Goal: Task Accomplishment & Management: Use online tool/utility

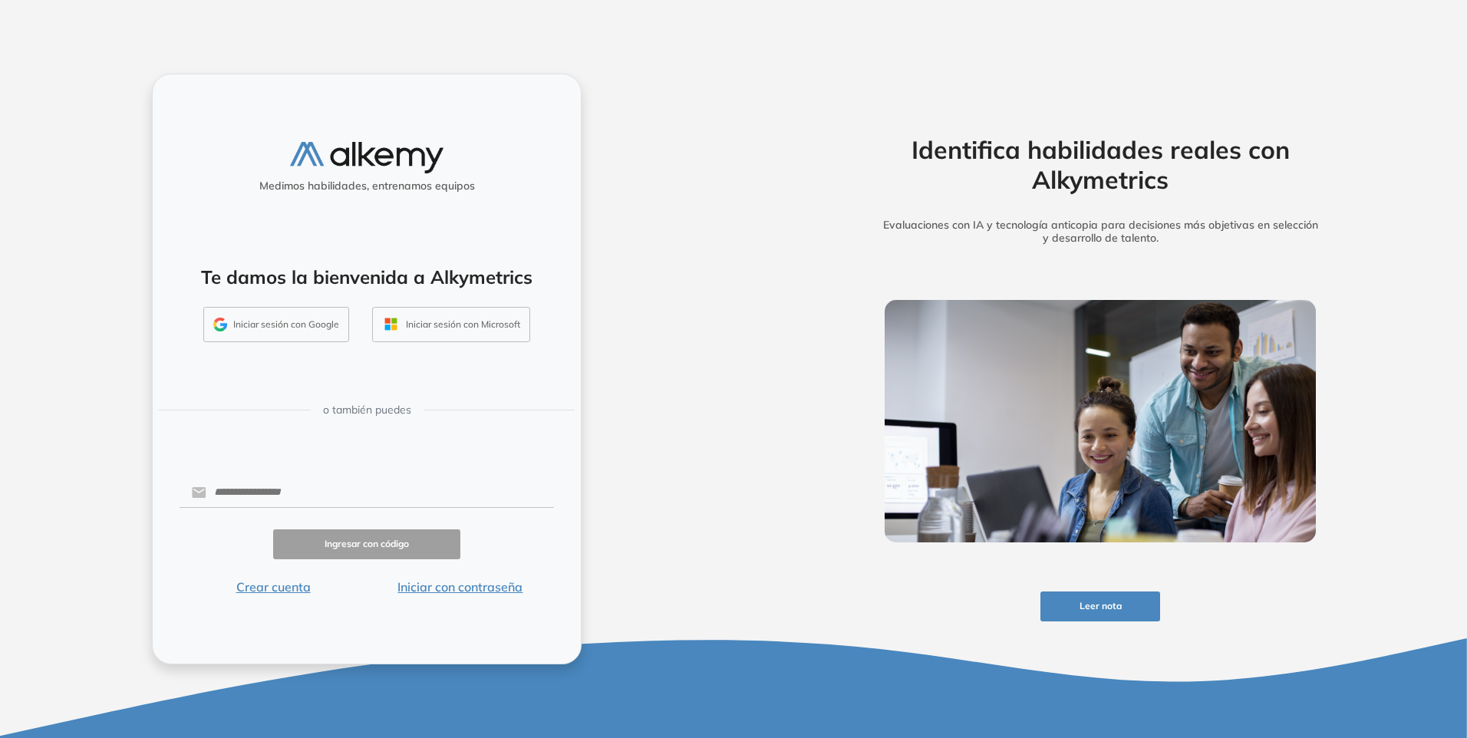
click at [407, 588] on button "Iniciar con contraseña" at bounding box center [460, 587] width 187 height 18
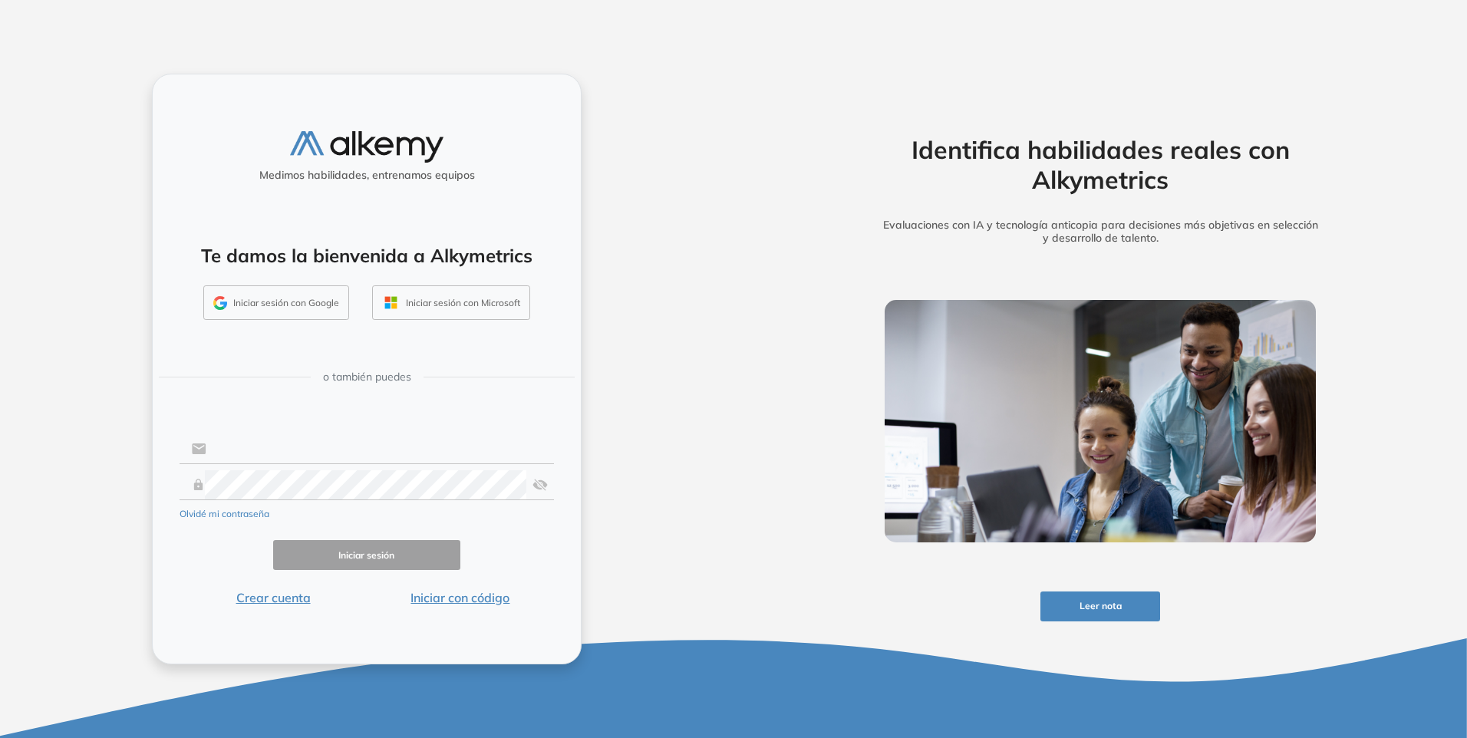
type input "**********"
click at [259, 447] on input "**********" at bounding box center [380, 448] width 348 height 29
drag, startPoint x: 589, startPoint y: 613, endPoint x: 554, endPoint y: 597, distance: 38.1
click at [589, 613] on div "**********" at bounding box center [367, 369] width 734 height 738
click at [384, 549] on button "Iniciar sesión" at bounding box center [366, 555] width 187 height 30
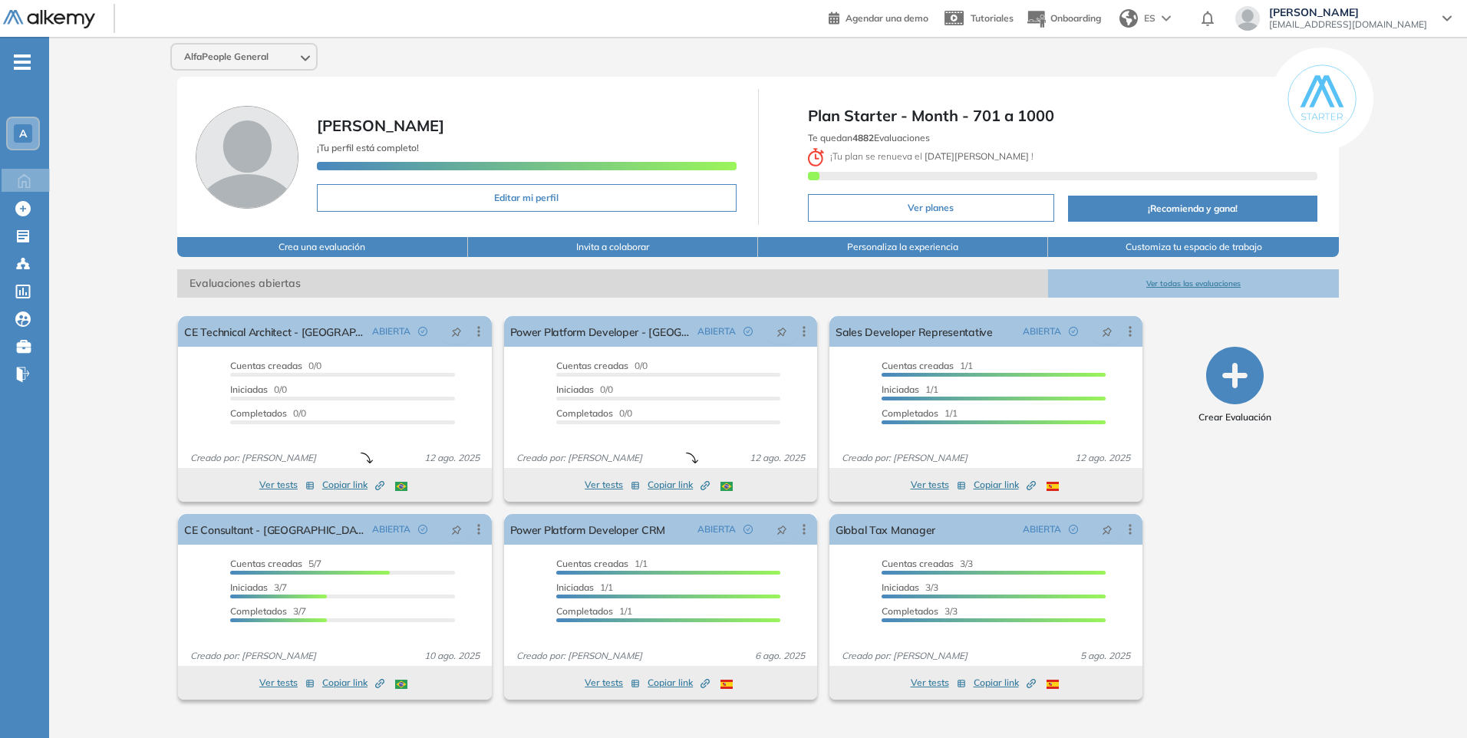
click at [1203, 281] on button "Ver todas las evaluaciones" at bounding box center [1193, 283] width 290 height 28
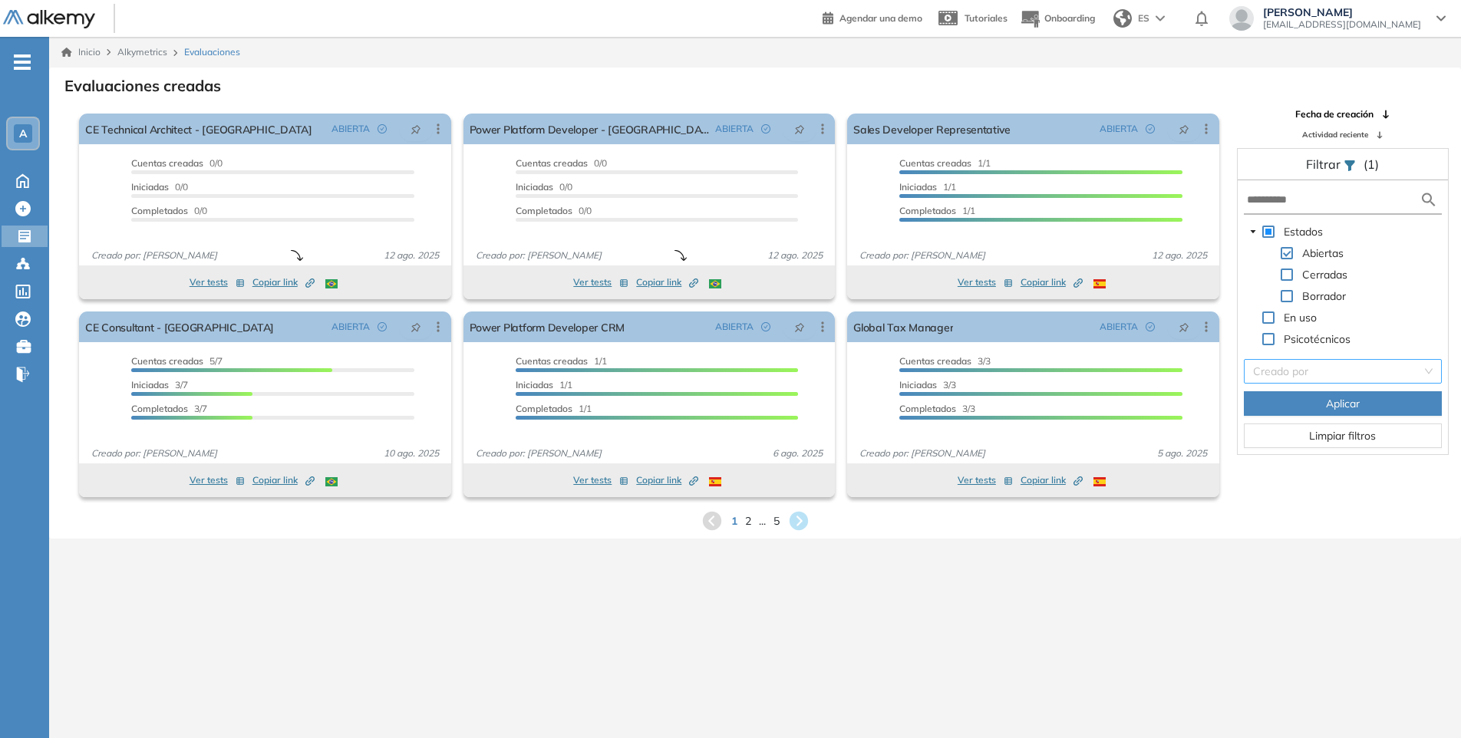
click at [1304, 365] on input "search" at bounding box center [1337, 371] width 169 height 23
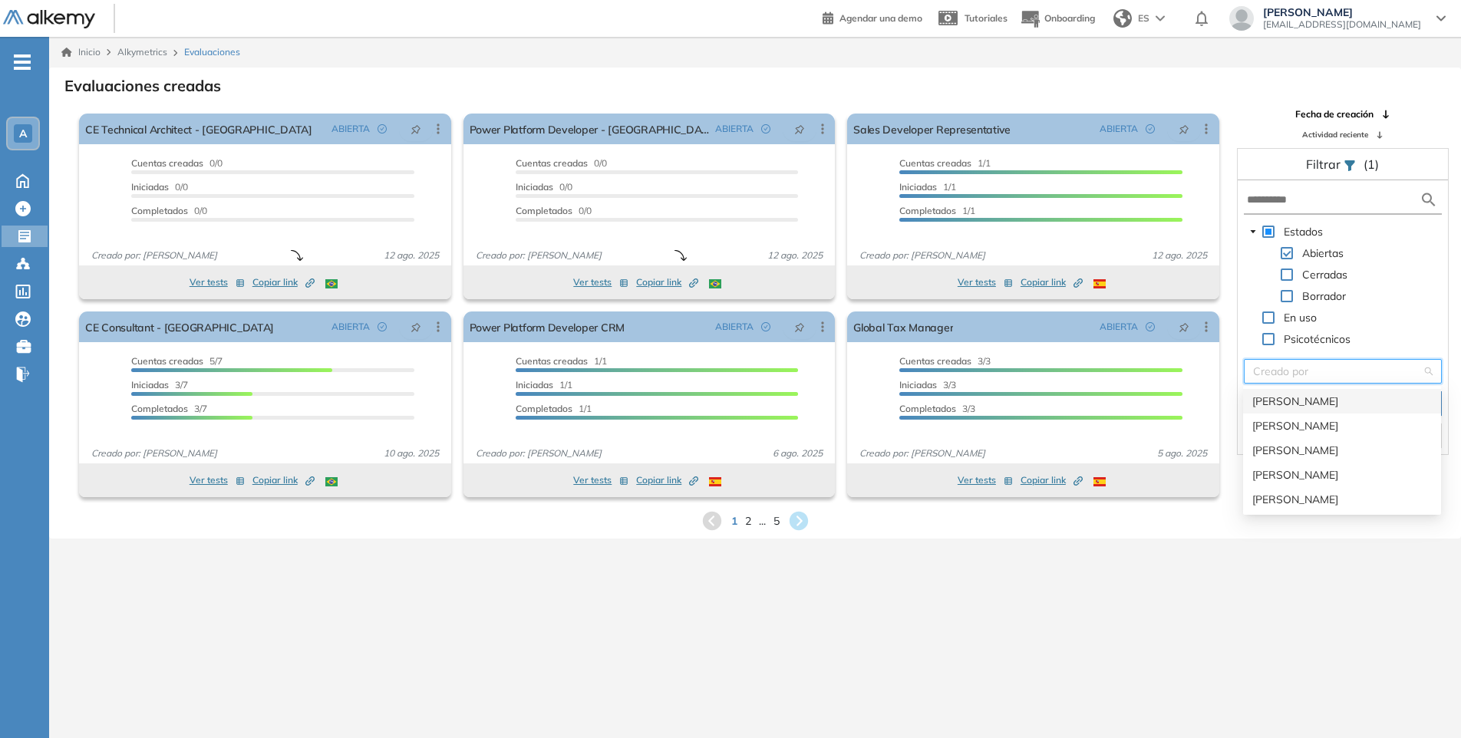
paste input "**********"
type input "**********"
drag, startPoint x: 1348, startPoint y: 369, endPoint x: 1224, endPoint y: 378, distance: 124.6
click at [1224, 378] on div "El proctoring será activado ¡Importante!: Los usuarios que ya realizaron la eva…" at bounding box center [755, 305] width 1410 height 396
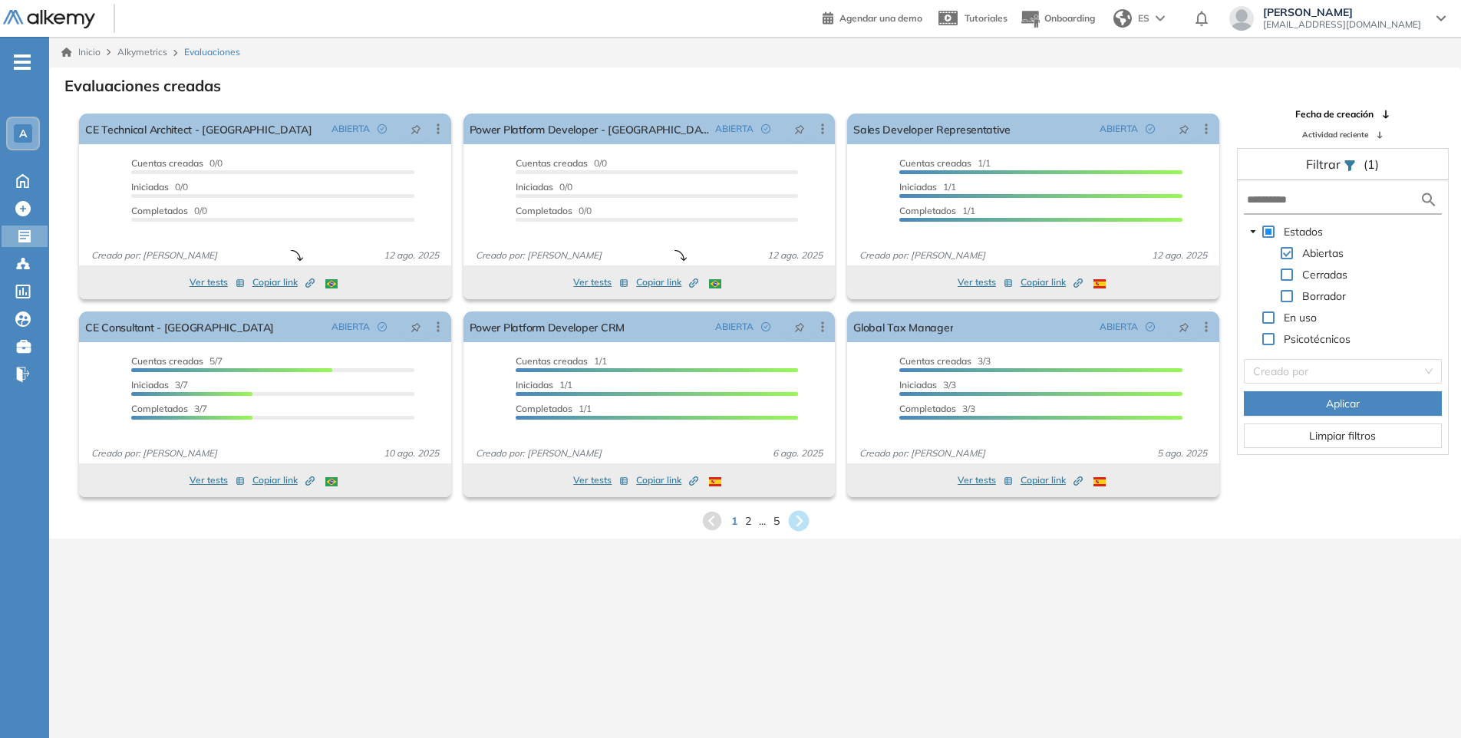
click at [796, 521] on icon at bounding box center [798, 521] width 21 height 21
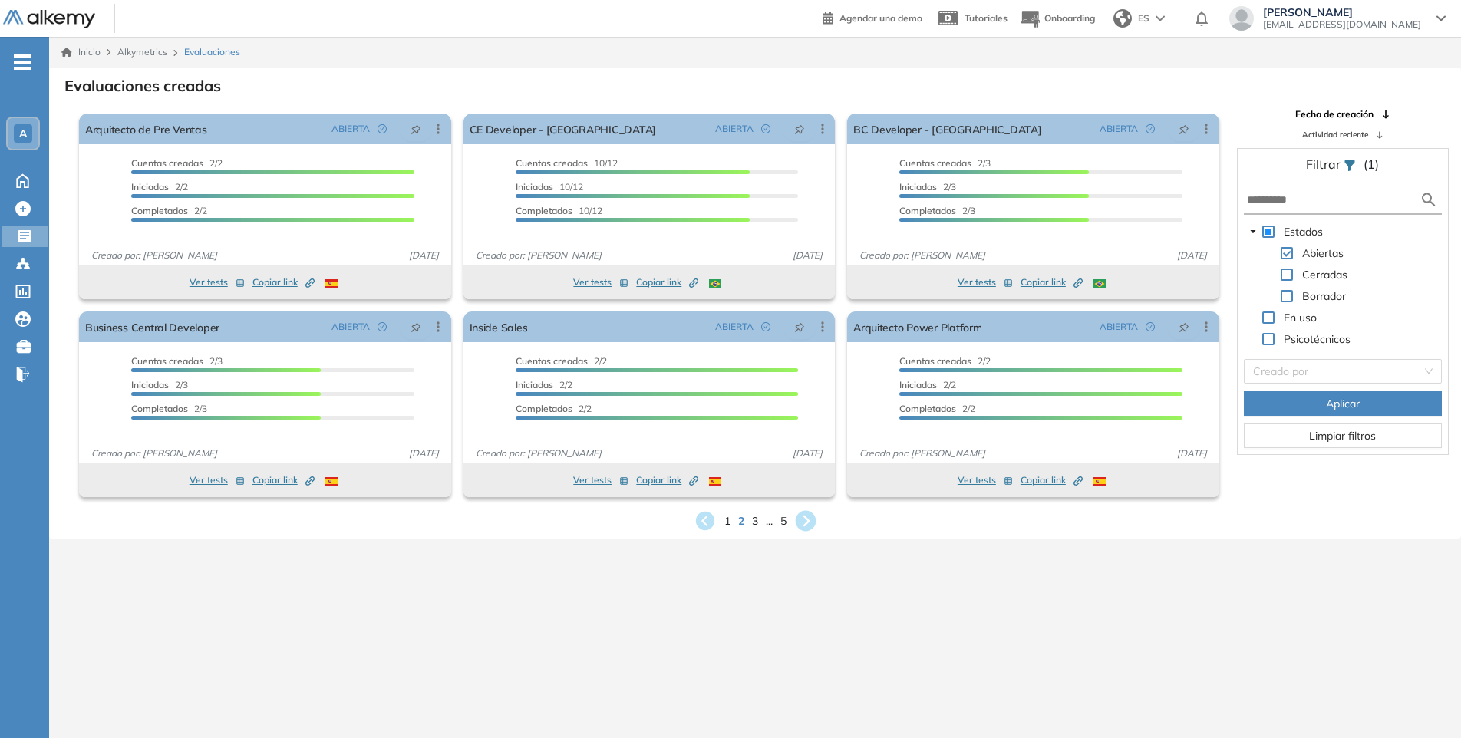
click at [799, 526] on icon at bounding box center [805, 521] width 21 height 21
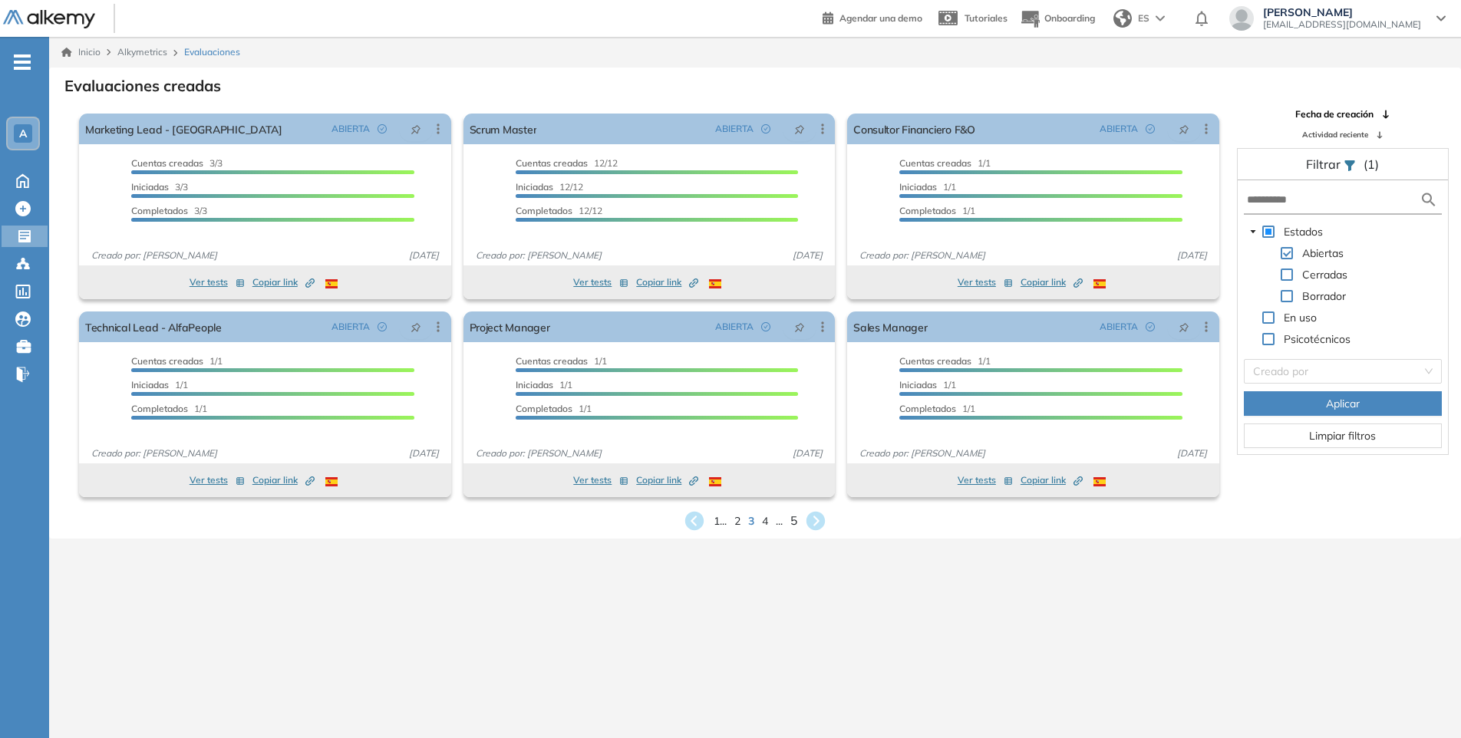
click at [796, 523] on span "5" at bounding box center [793, 521] width 7 height 18
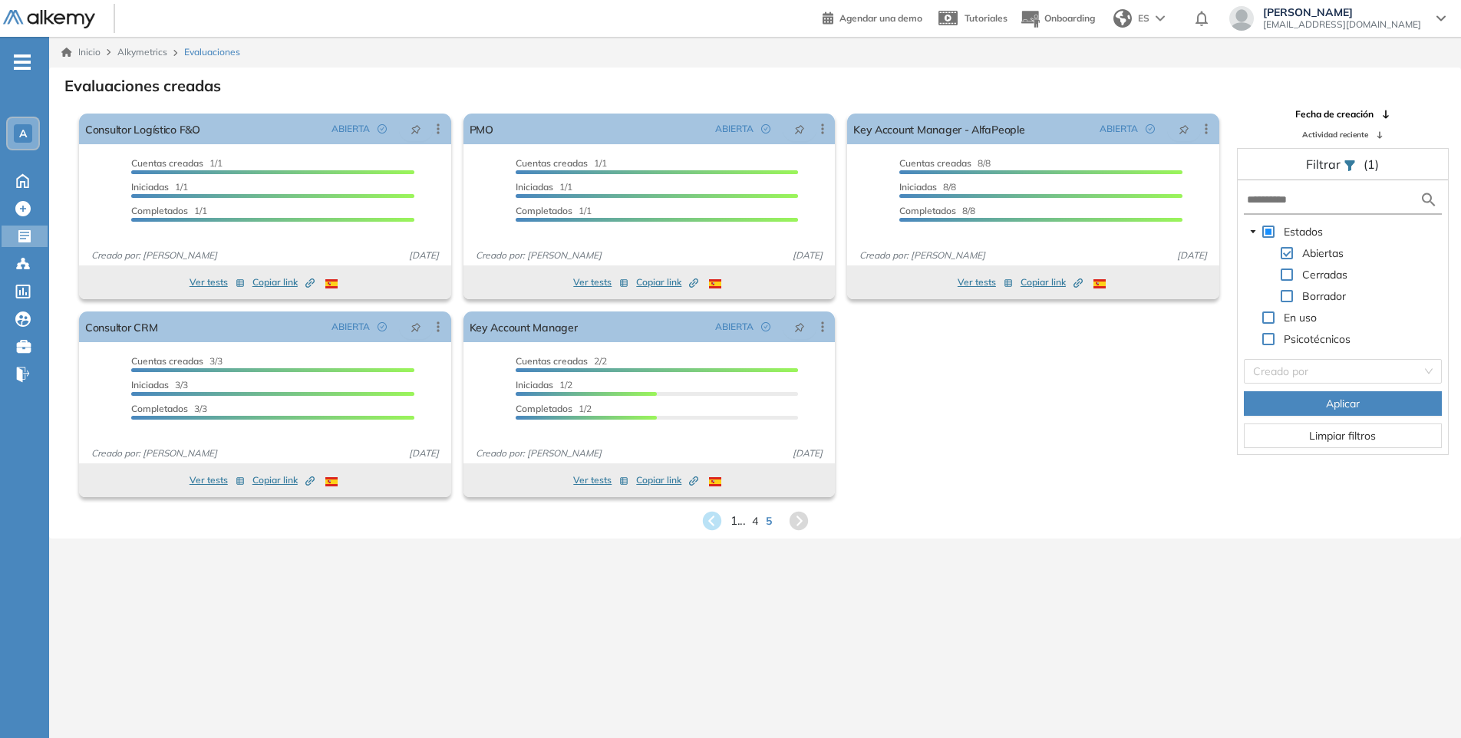
click at [731, 522] on span "1 ..." at bounding box center [737, 521] width 15 height 18
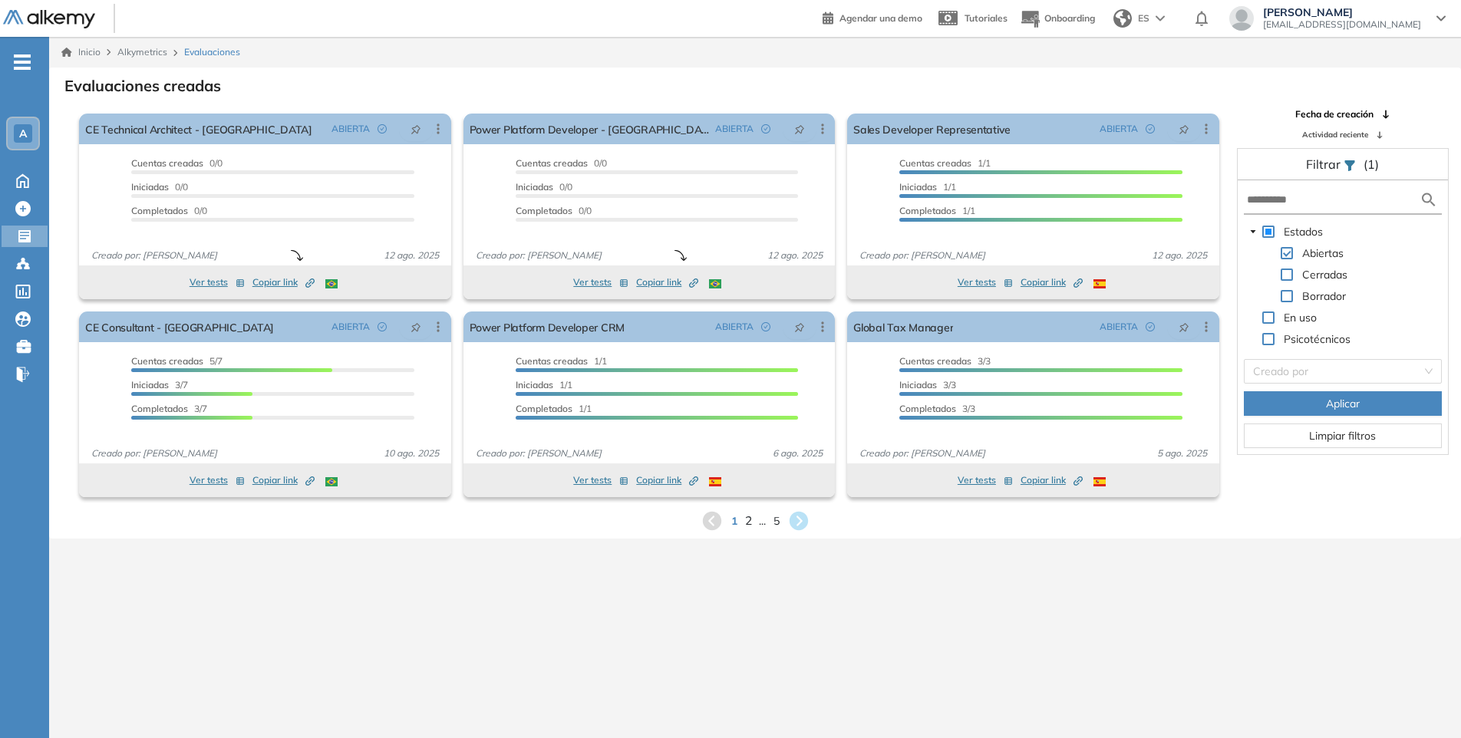
click at [748, 526] on span "2" at bounding box center [747, 521] width 7 height 18
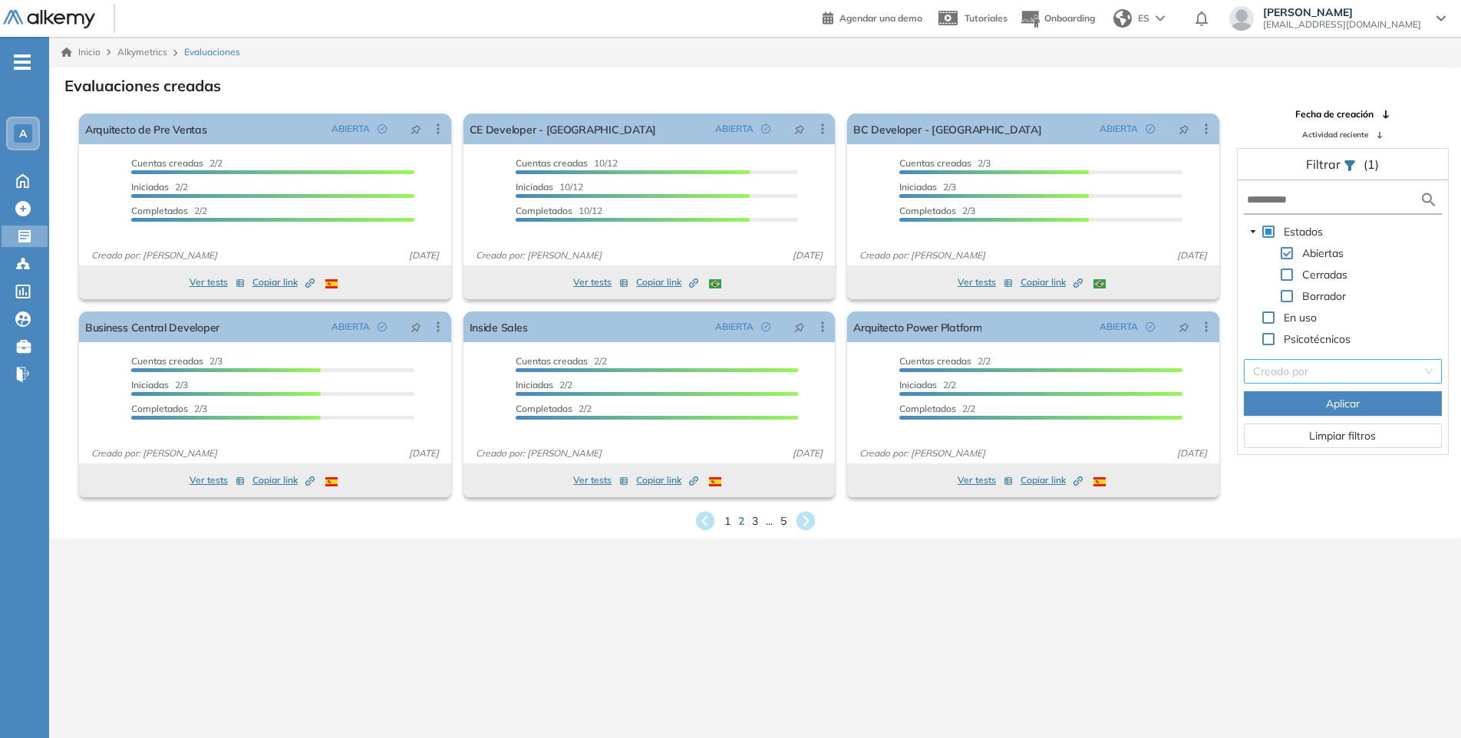
click at [1436, 374] on div "Creado por" at bounding box center [1343, 371] width 198 height 25
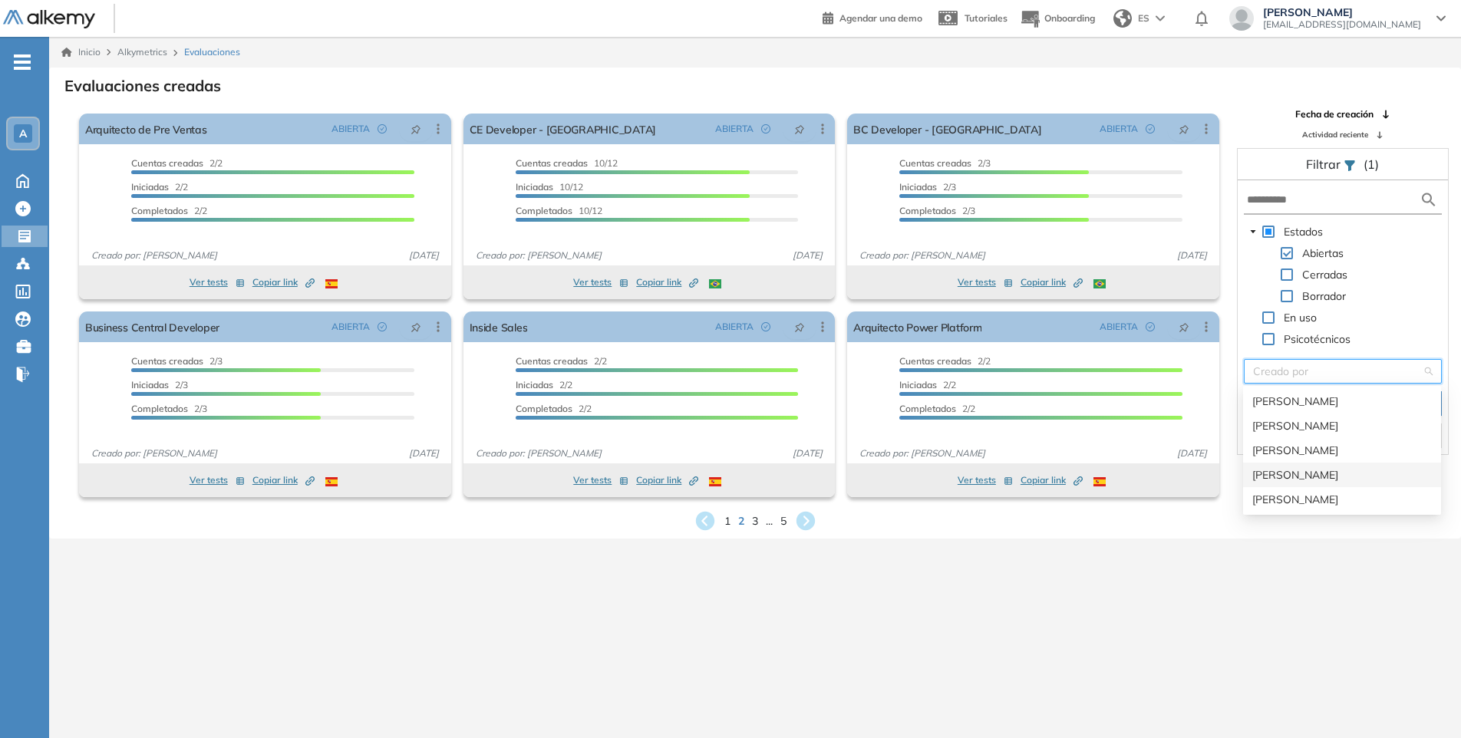
click at [1353, 471] on div "[PERSON_NAME]" at bounding box center [1342, 475] width 180 height 17
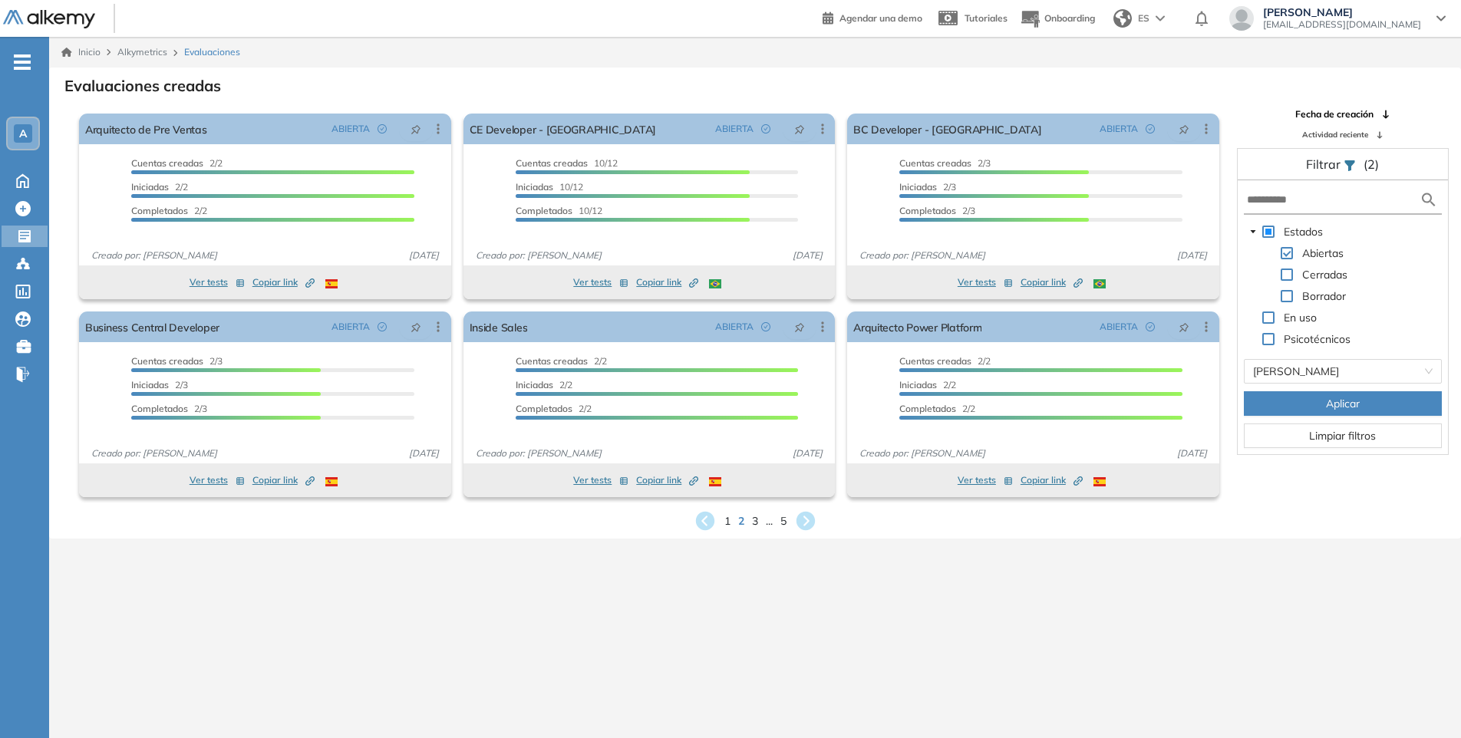
click at [1349, 408] on span "Aplicar" at bounding box center [1343, 403] width 34 height 17
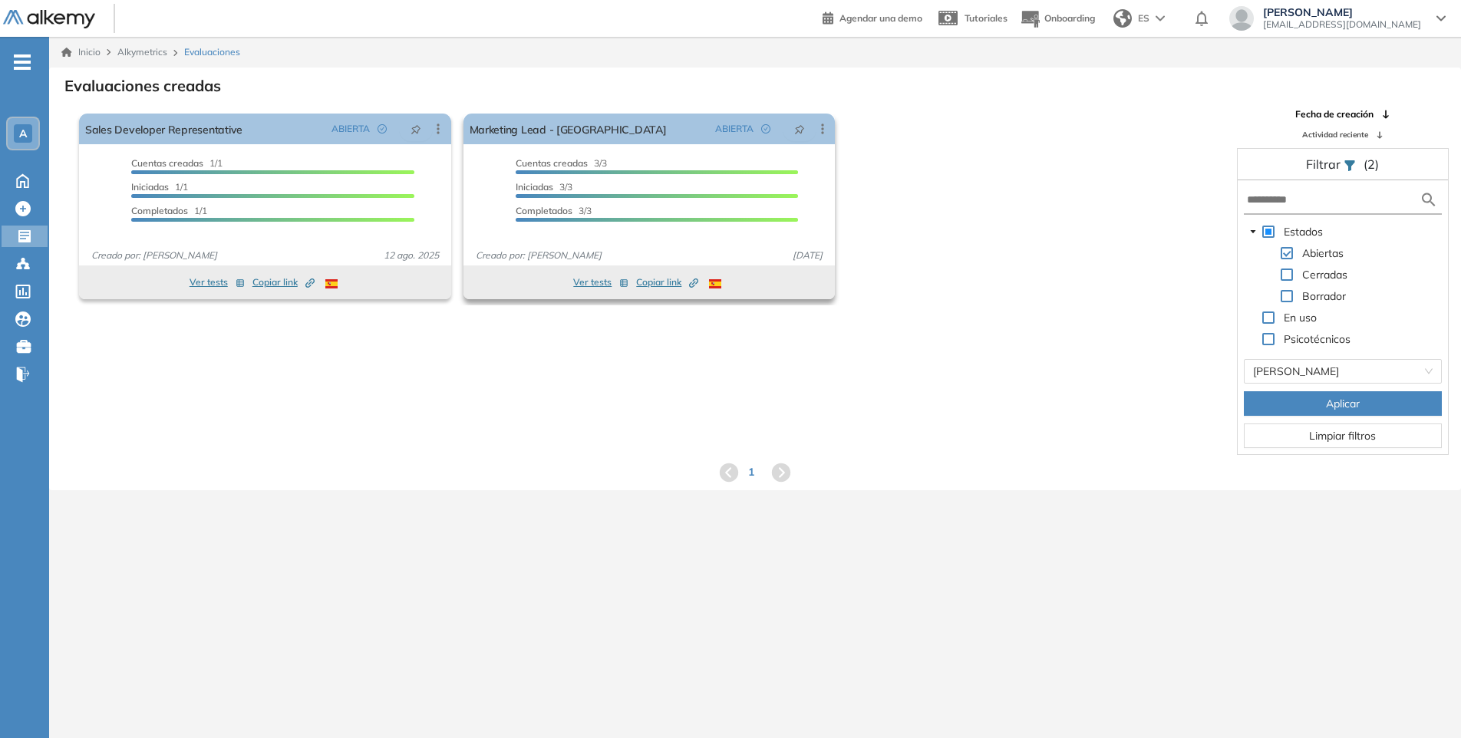
click at [599, 285] on button "Ver tests" at bounding box center [600, 282] width 55 height 18
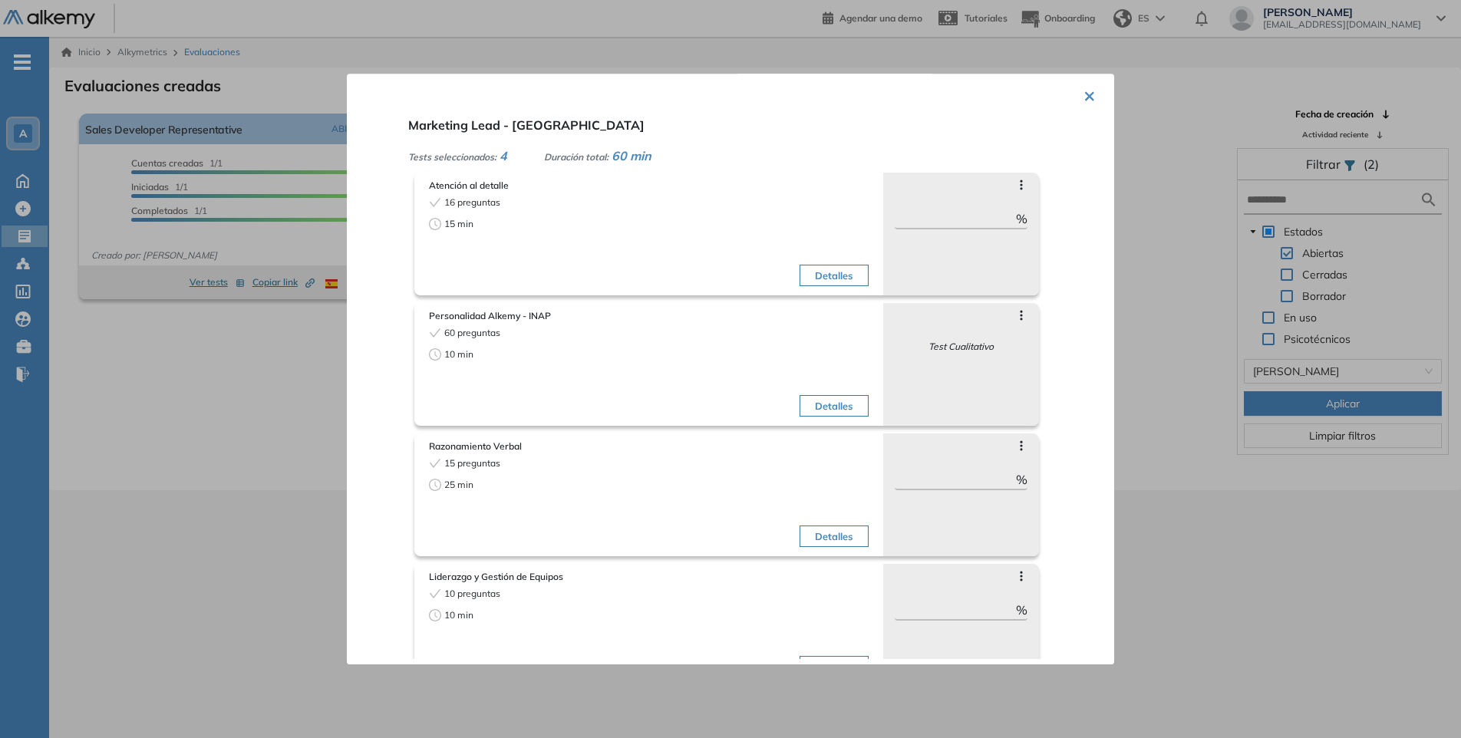
click at [1083, 96] on button "×" at bounding box center [1089, 95] width 12 height 30
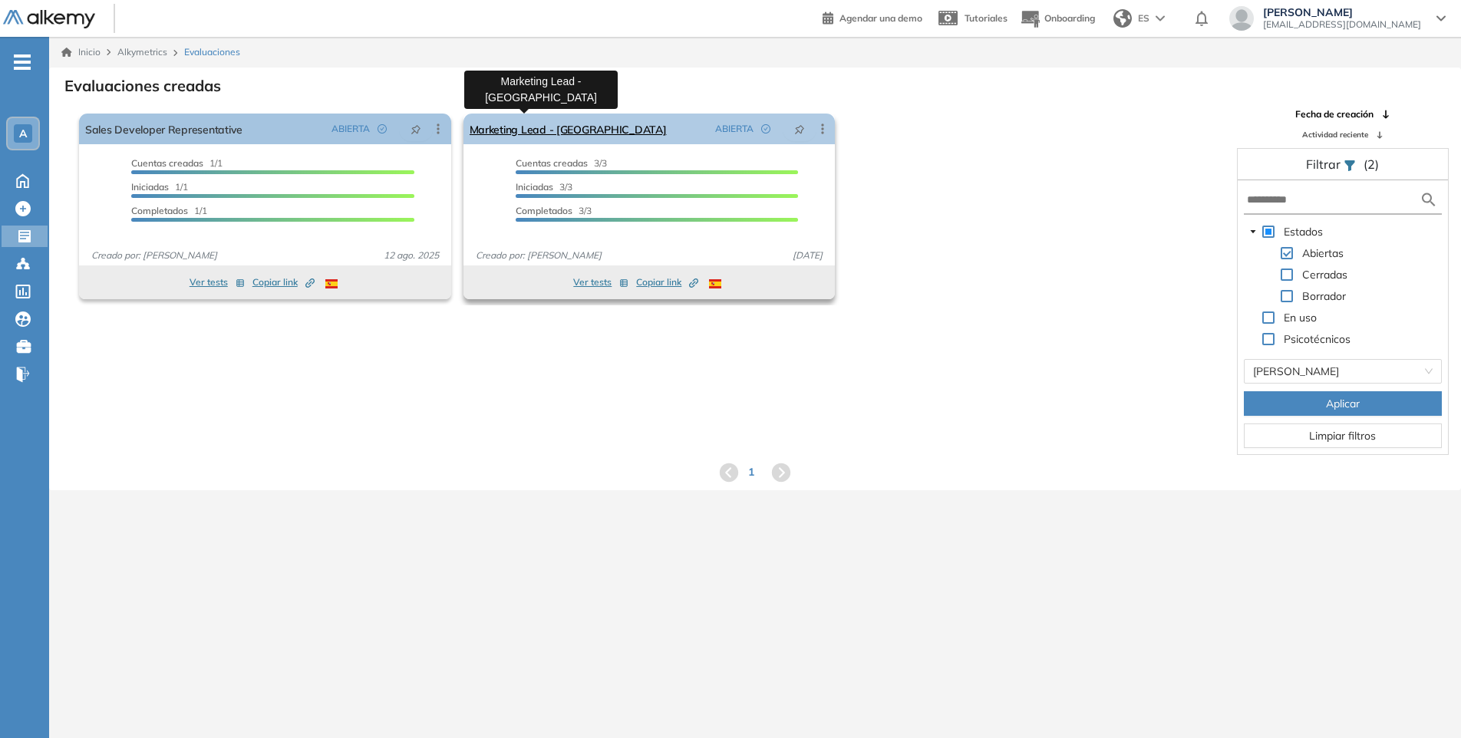
click at [539, 124] on link "Marketing Lead - [GEOGRAPHIC_DATA]" at bounding box center [568, 129] width 197 height 31
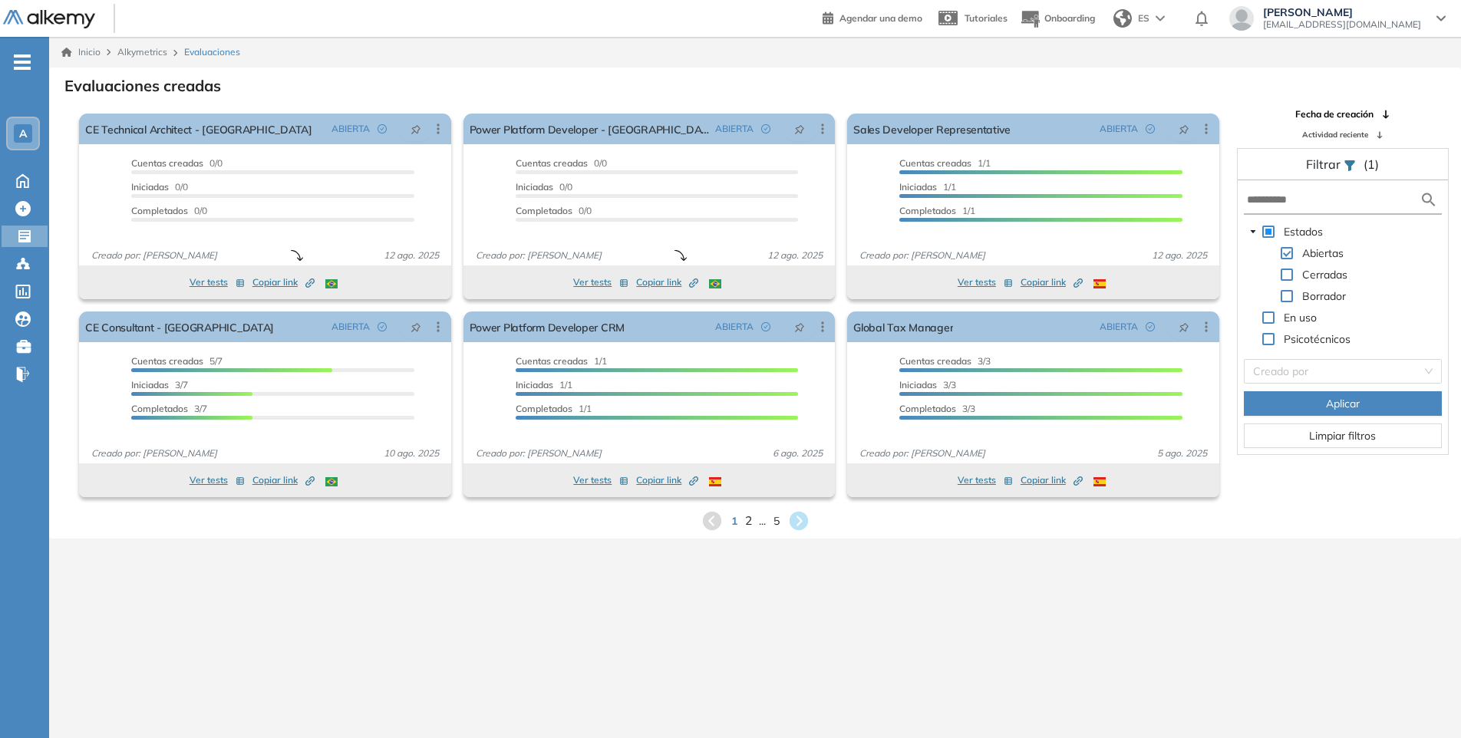
click at [746, 520] on span "2" at bounding box center [747, 521] width 7 height 18
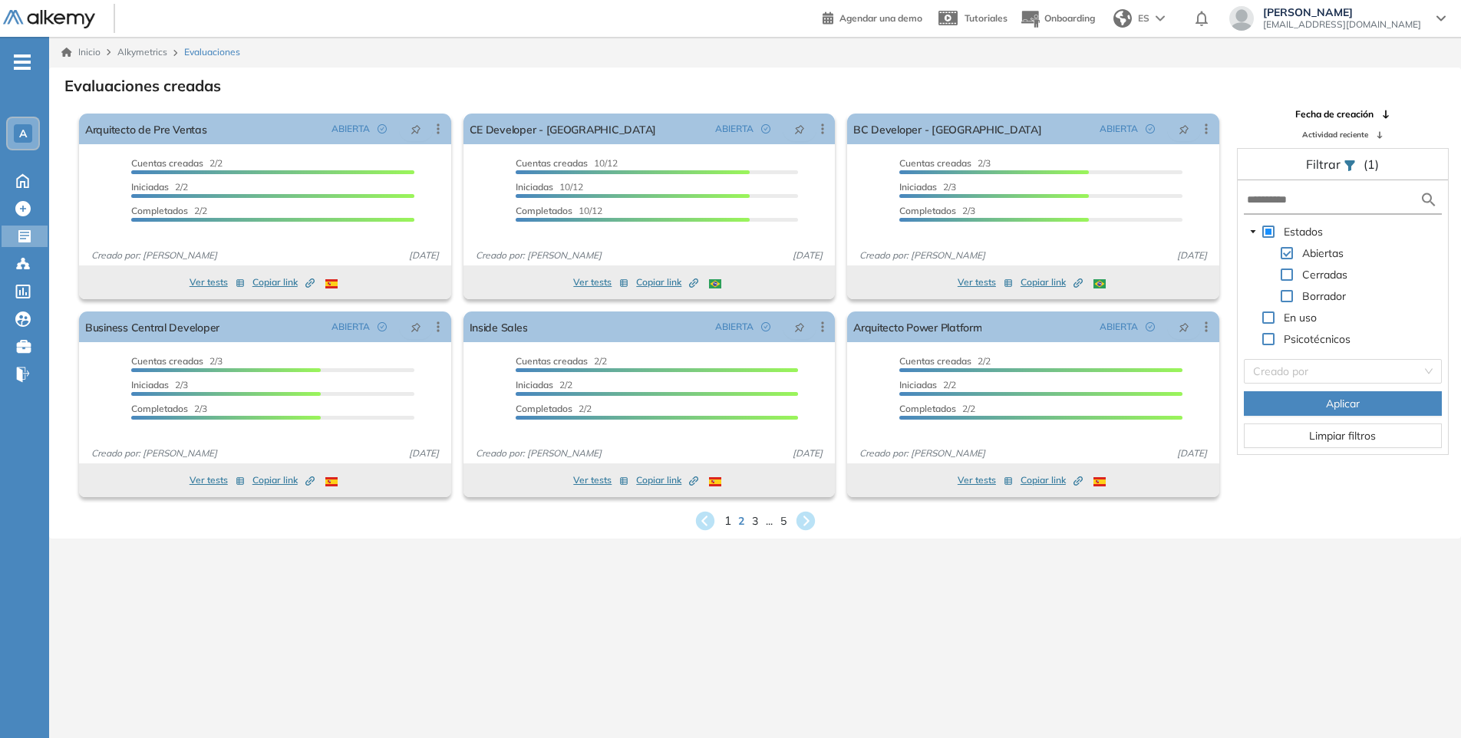
click at [724, 524] on span "1" at bounding box center [727, 521] width 7 height 18
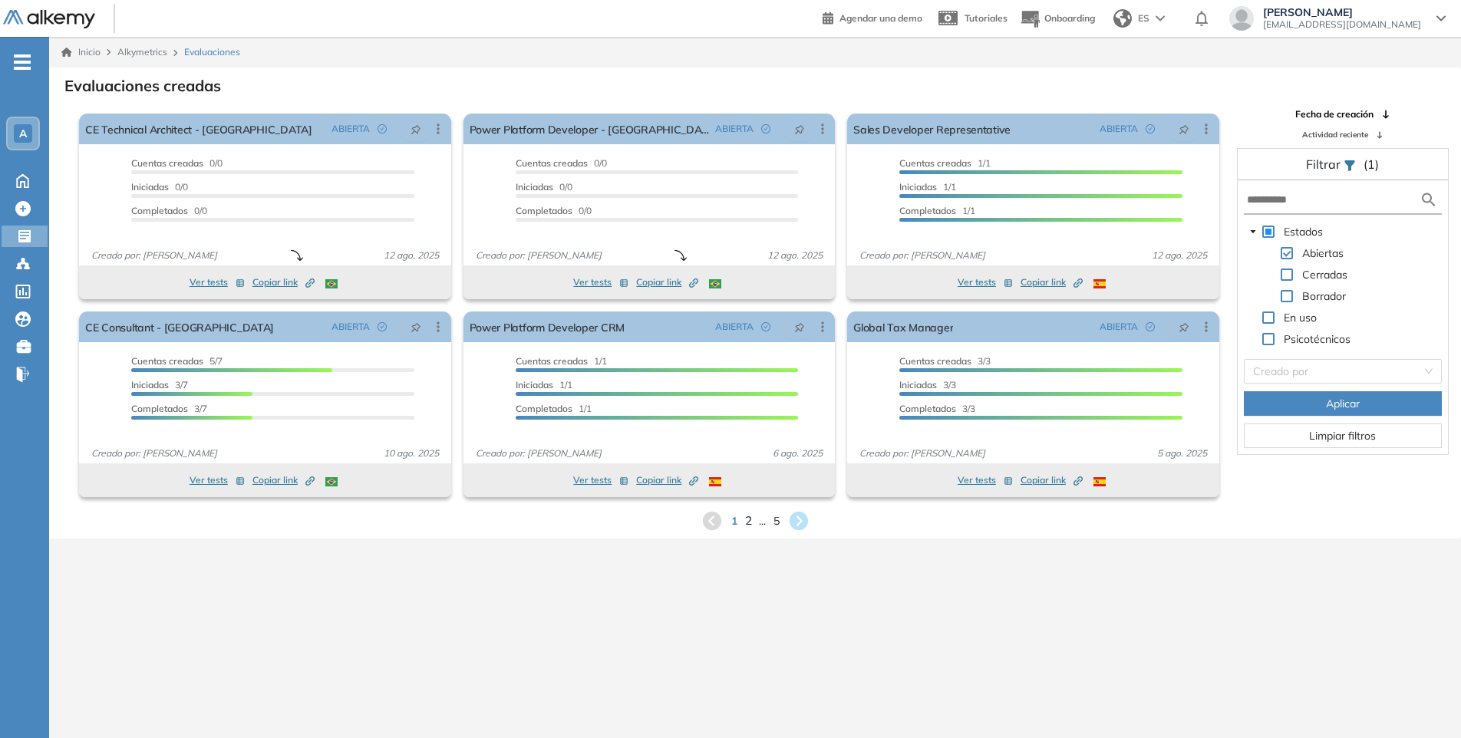
click at [747, 523] on span "2" at bounding box center [747, 521] width 7 height 18
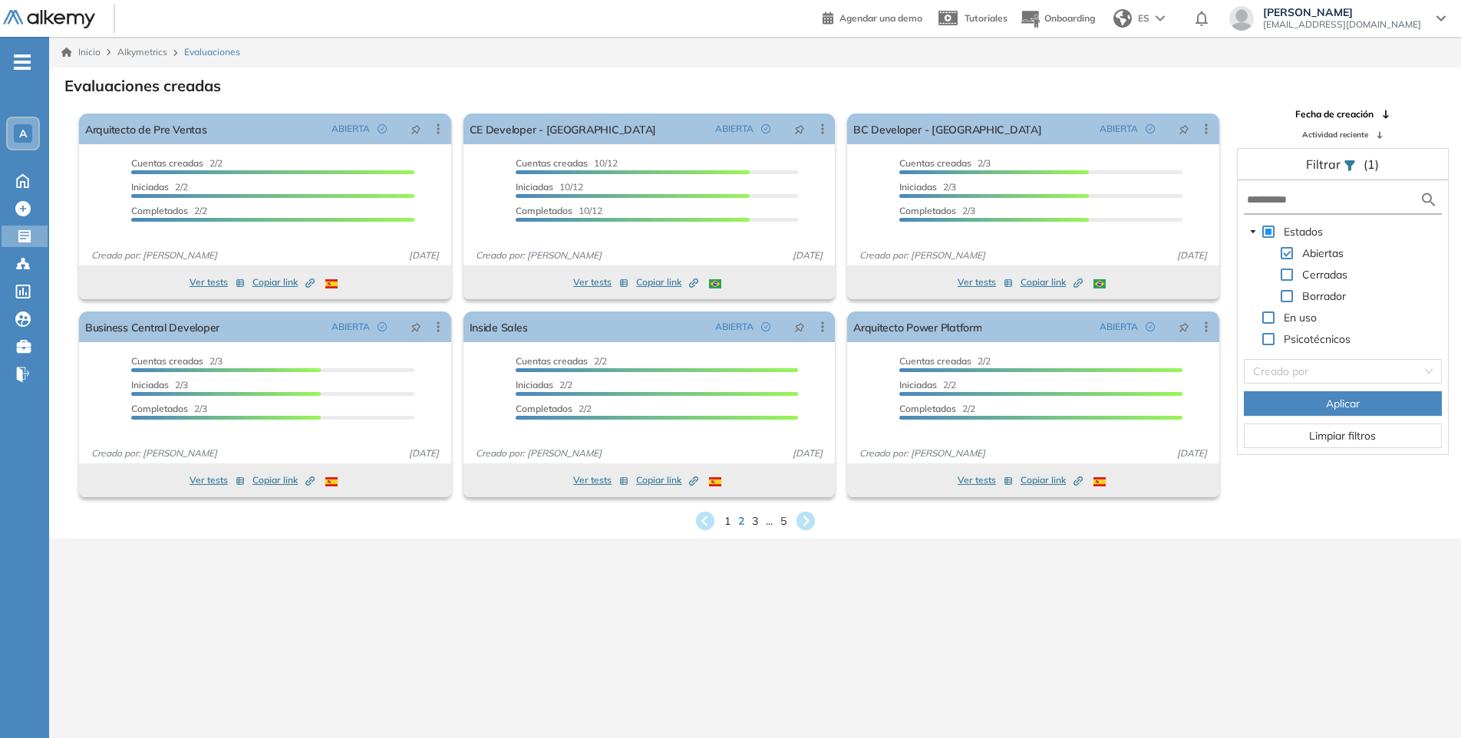
click at [1305, 357] on div "Estados Abiertas Cerradas Borrador En uso Psicotécnicos Creado por Aplicar Limp…" at bounding box center [1343, 317] width 210 height 274
click at [1426, 371] on div "Creado por" at bounding box center [1343, 371] width 198 height 25
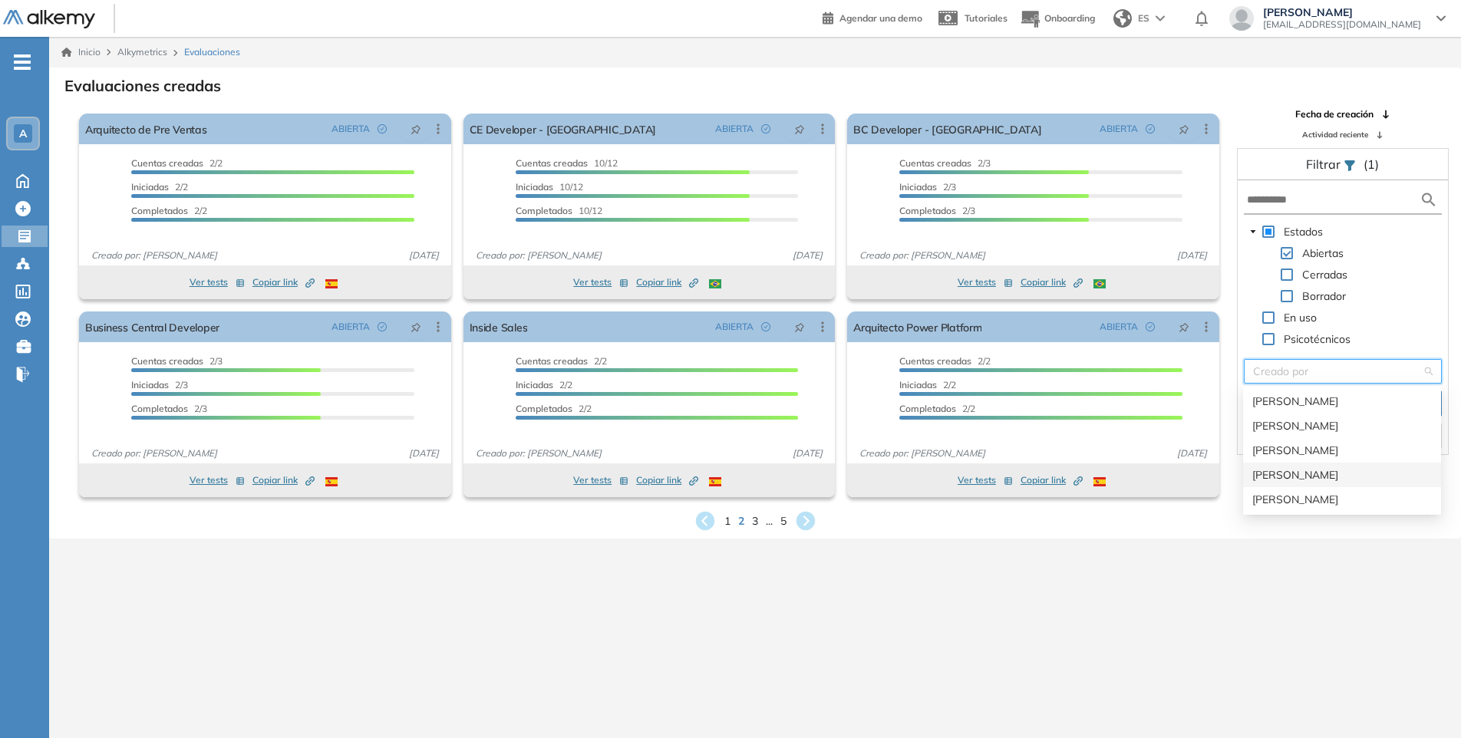
click at [1302, 472] on div "[PERSON_NAME]" at bounding box center [1342, 475] width 180 height 17
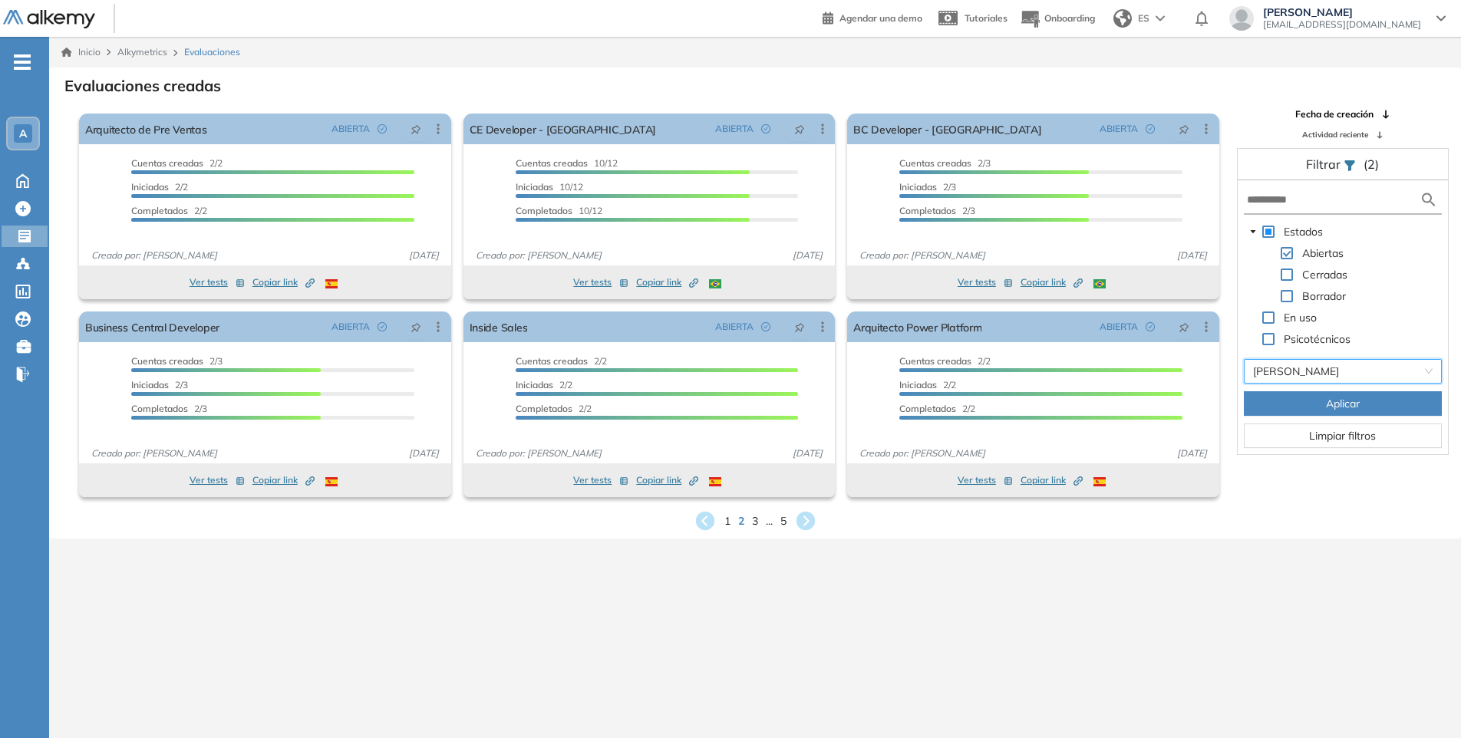
click at [1347, 402] on span "Aplicar" at bounding box center [1343, 403] width 34 height 17
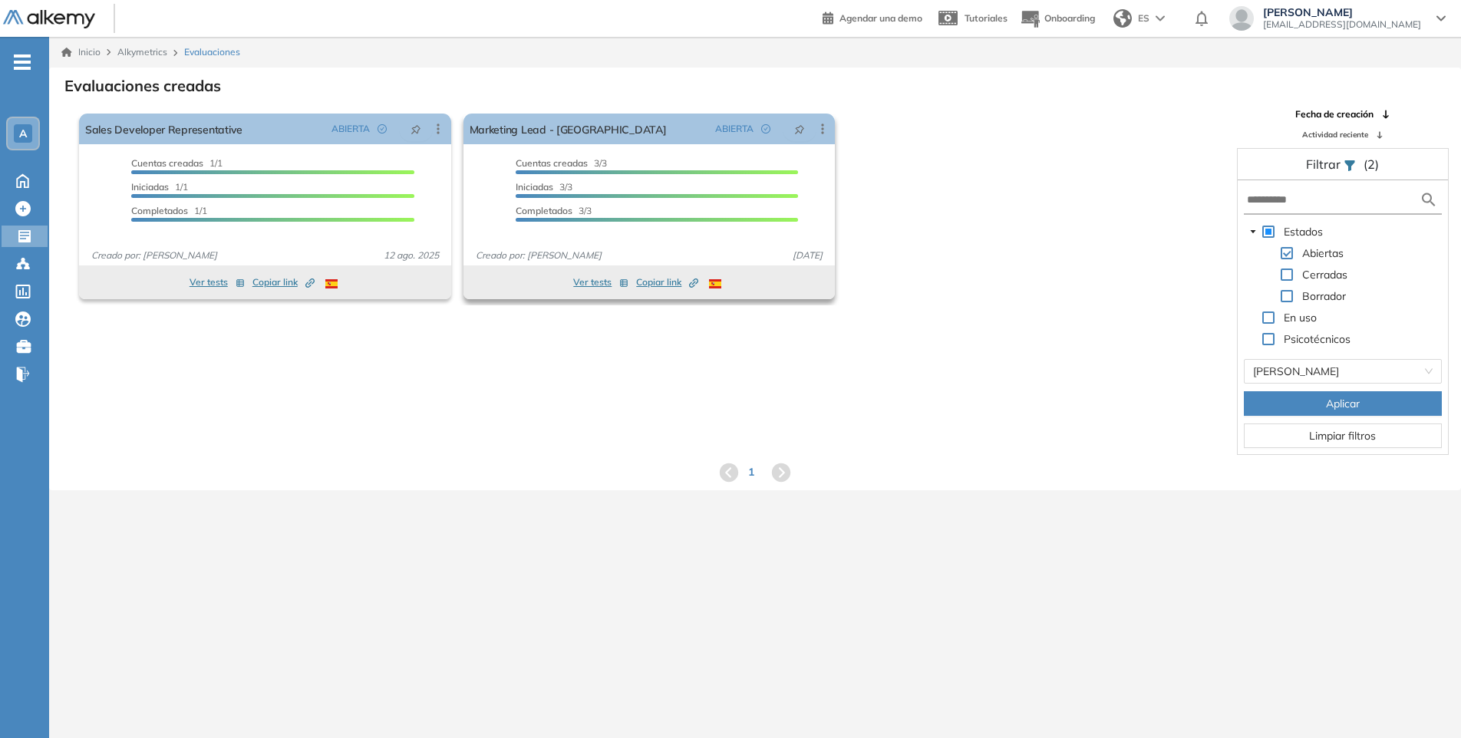
click at [658, 285] on span "Copiar link Created by potrace 1.16, written by [PERSON_NAME] [DATE]-[DATE]" at bounding box center [667, 282] width 62 height 14
click at [165, 131] on link "Sales Developer Representative" at bounding box center [163, 129] width 157 height 31
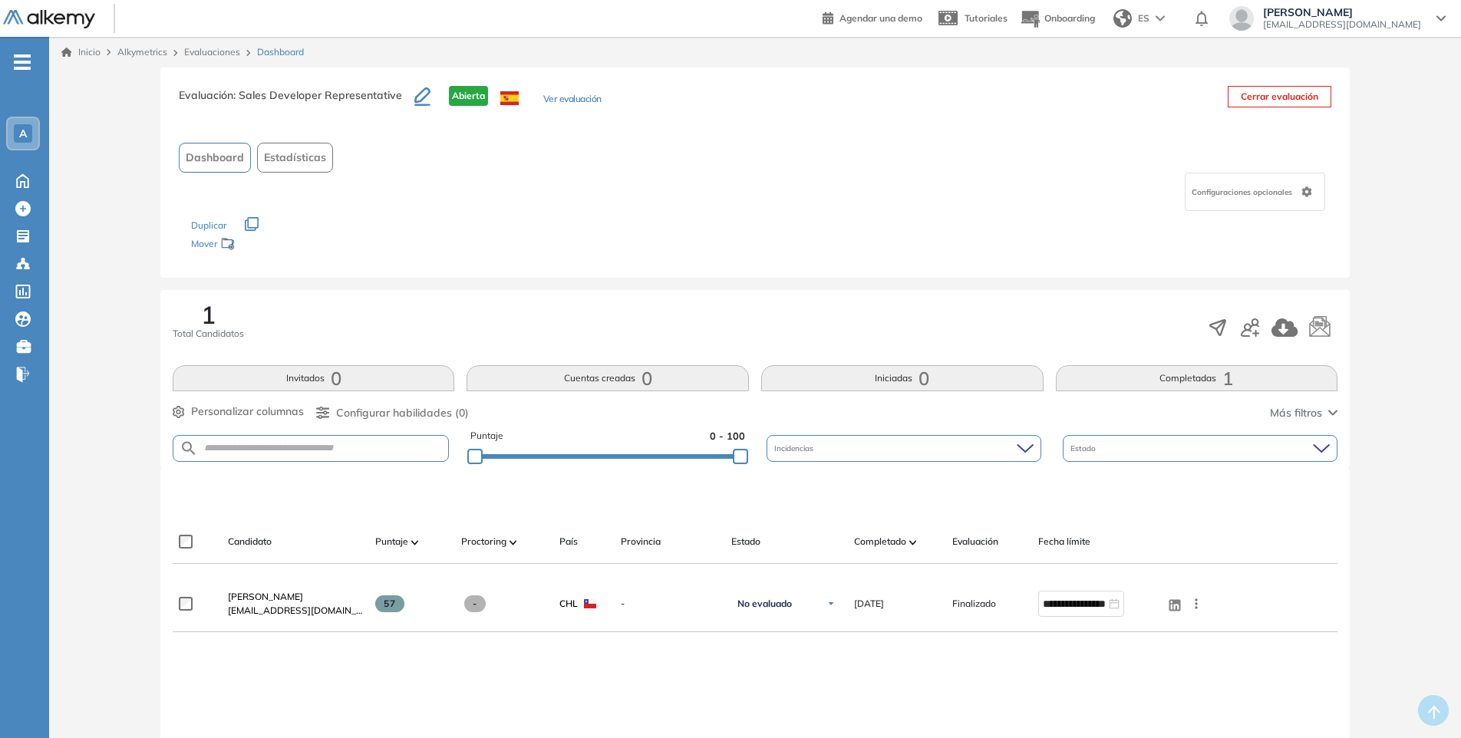
click at [206, 48] on link "Evaluaciones" at bounding box center [212, 52] width 56 height 12
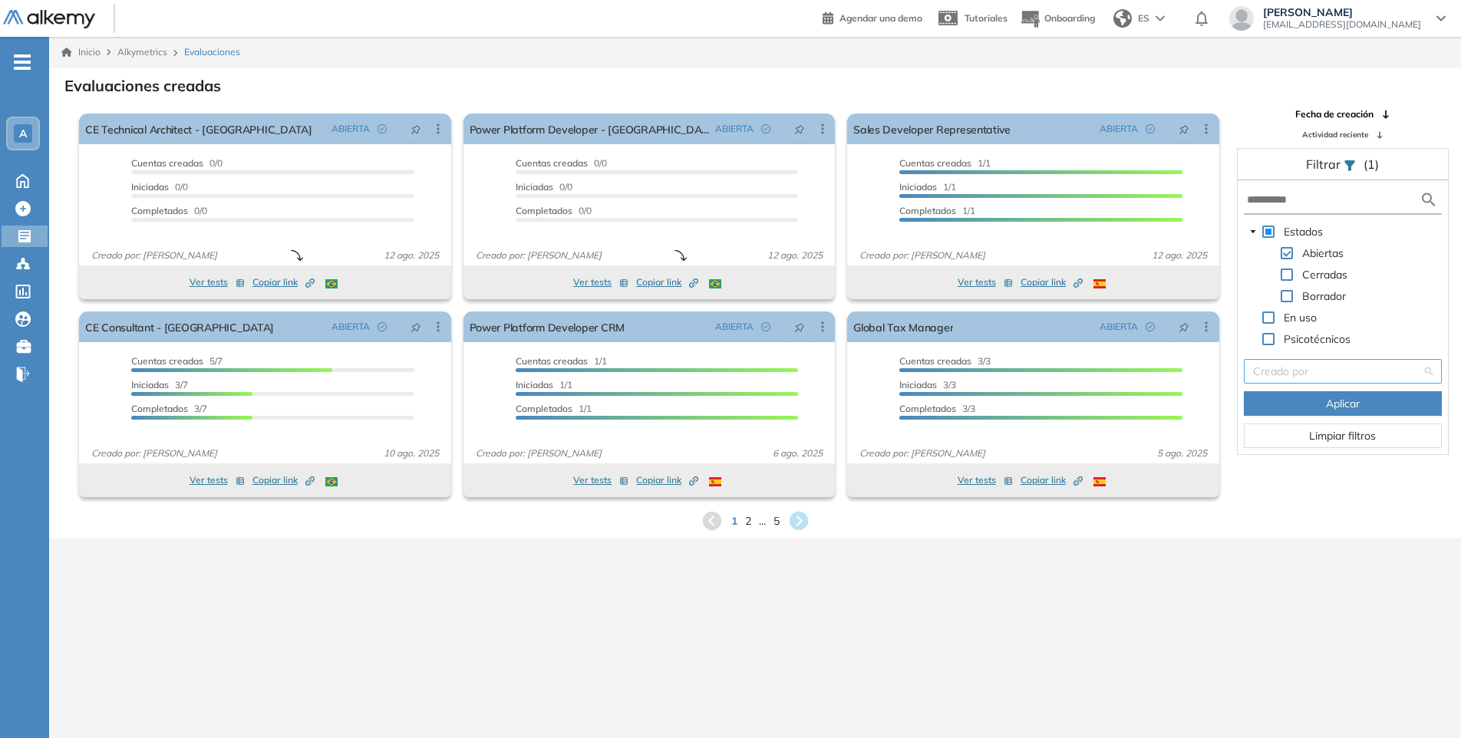
click at [1302, 376] on input "search" at bounding box center [1337, 371] width 169 height 23
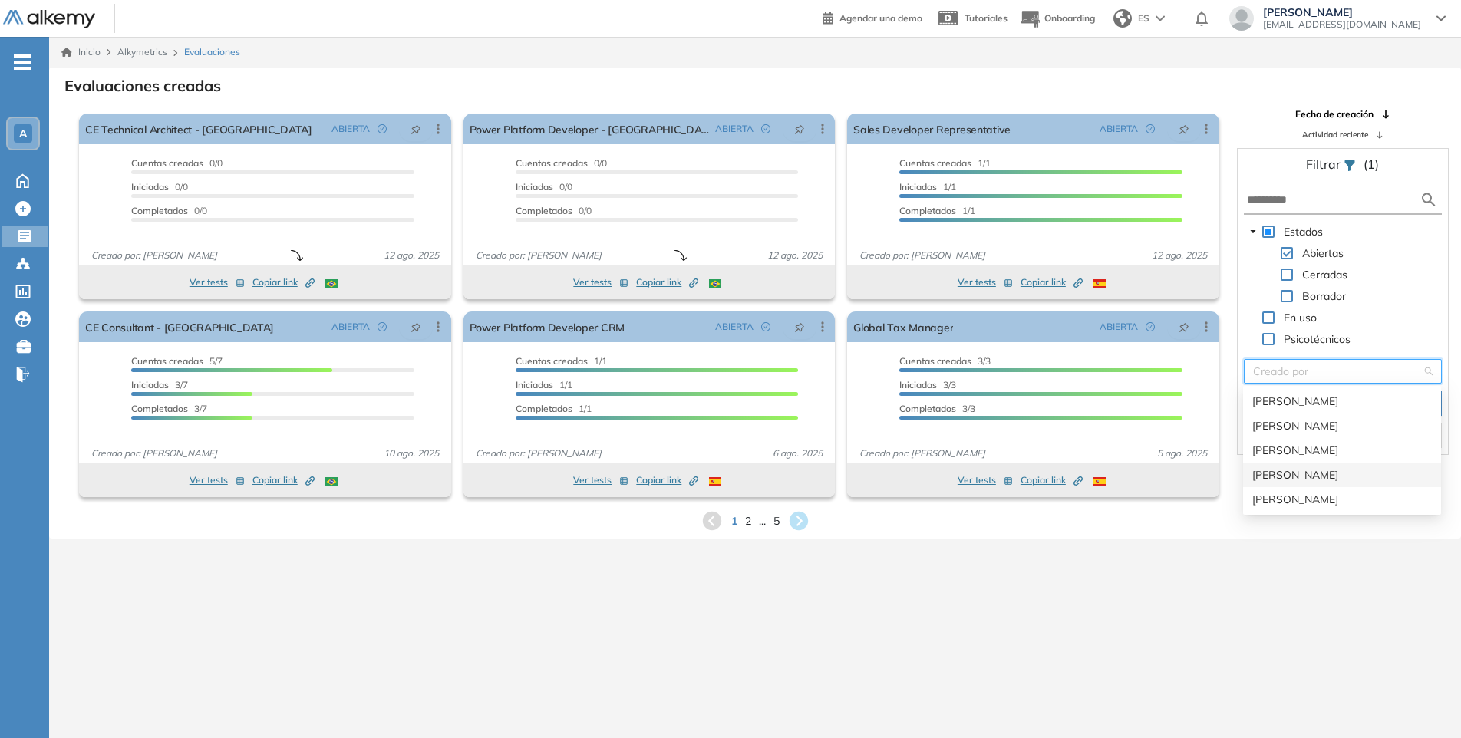
click at [1315, 470] on div "[PERSON_NAME]" at bounding box center [1342, 475] width 180 height 17
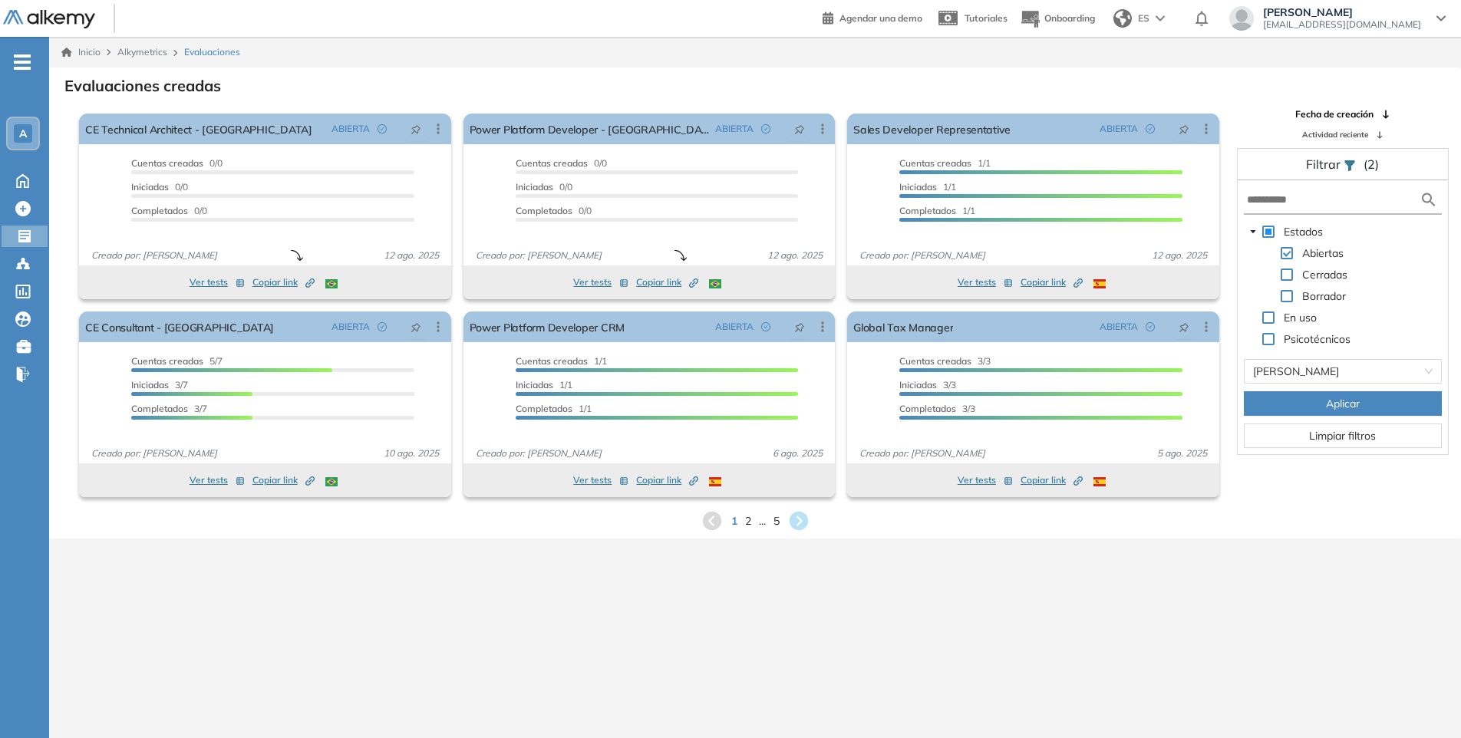
click at [1334, 413] on button "Aplicar" at bounding box center [1343, 403] width 198 height 25
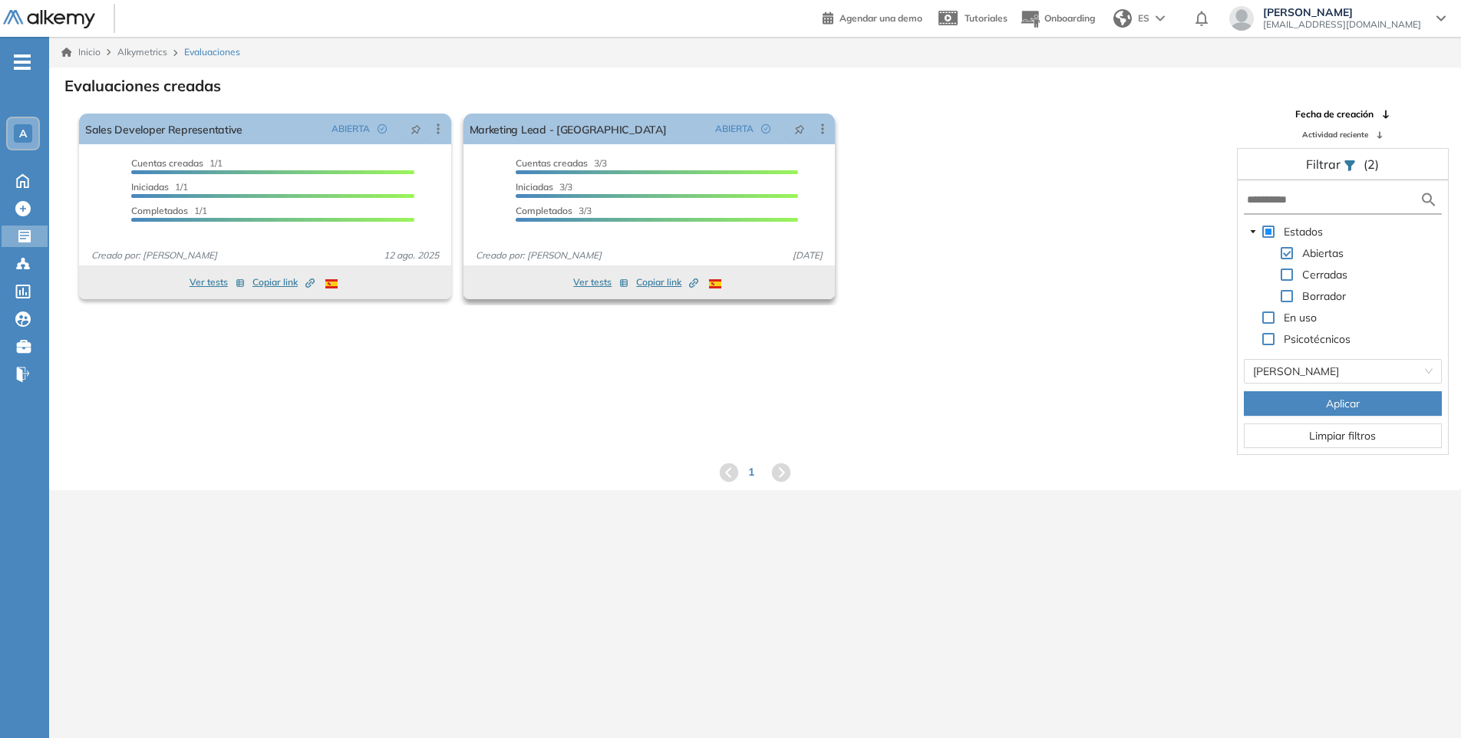
click at [651, 282] on span "Copiar link Created by potrace 1.16, written by [PERSON_NAME] [DATE]-[DATE]" at bounding box center [667, 282] width 62 height 14
click at [522, 124] on link "Marketing Lead - [GEOGRAPHIC_DATA]" at bounding box center [568, 129] width 197 height 31
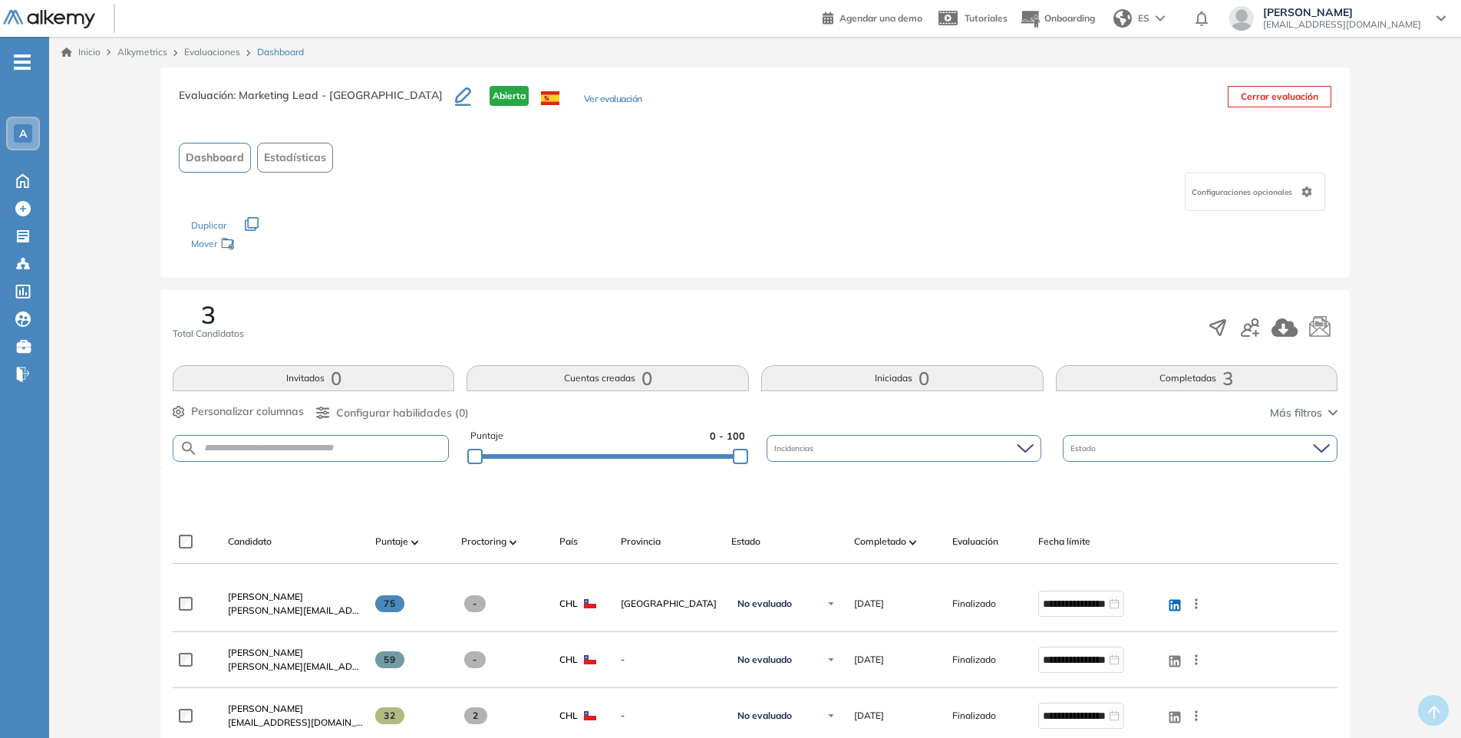
click at [203, 48] on link "Evaluaciones" at bounding box center [212, 52] width 56 height 12
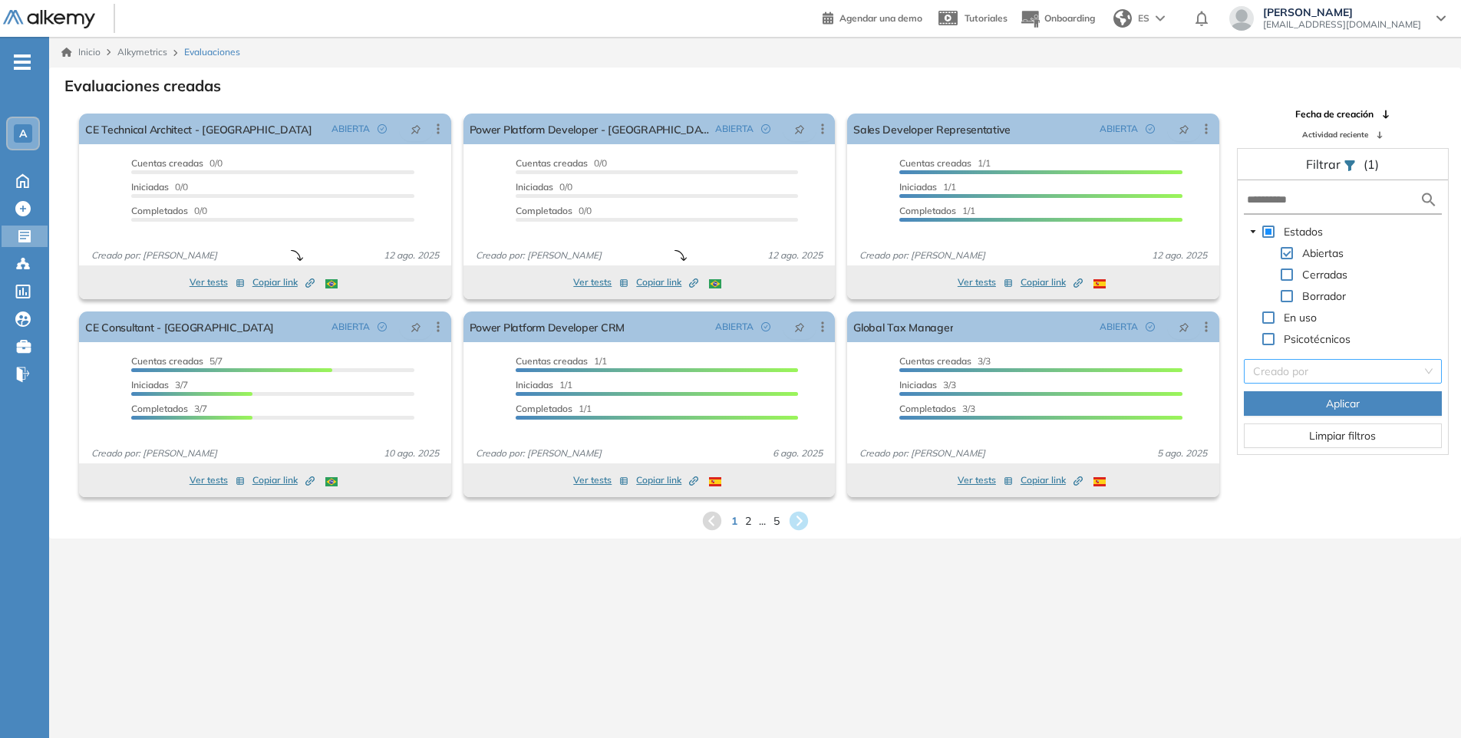
click at [1354, 376] on input "search" at bounding box center [1337, 371] width 169 height 23
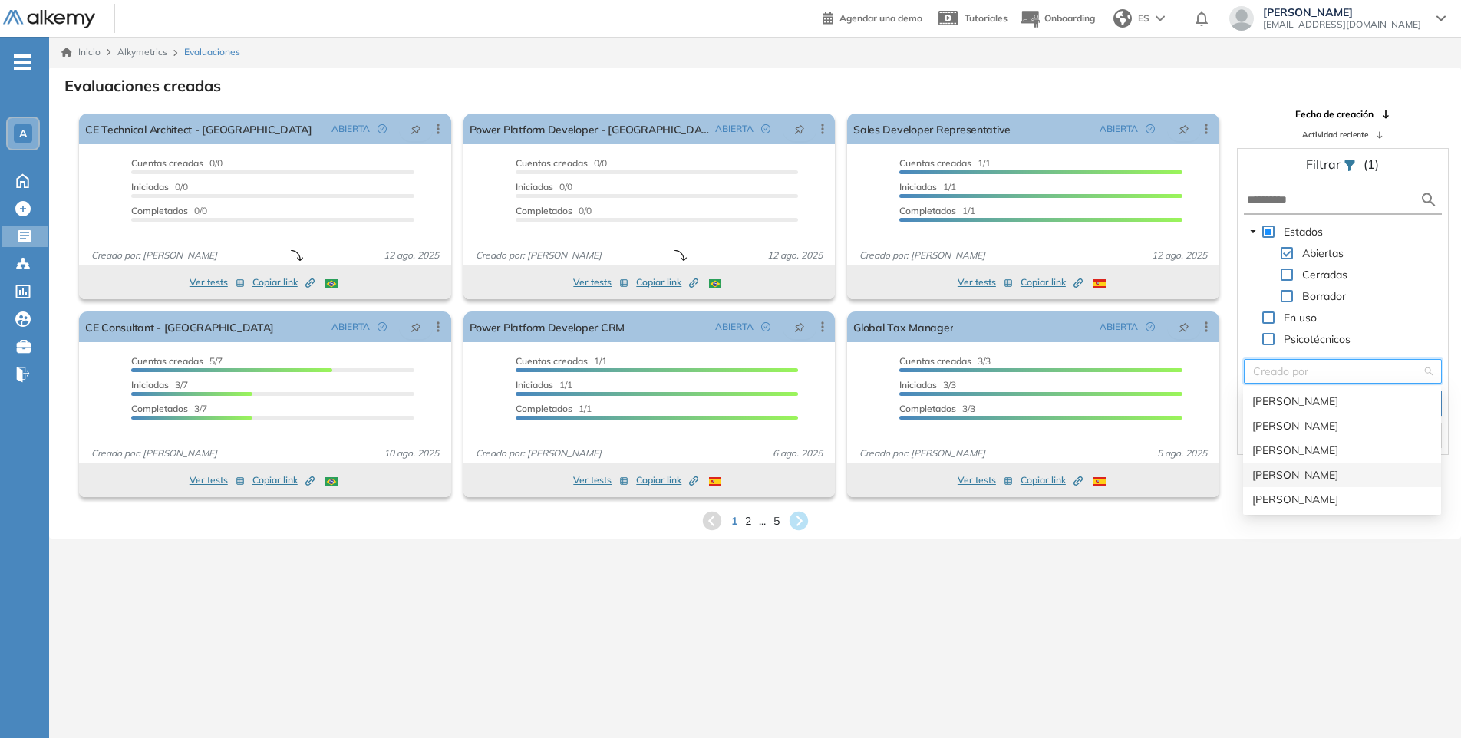
click at [1330, 470] on div "[PERSON_NAME]" at bounding box center [1342, 475] width 180 height 17
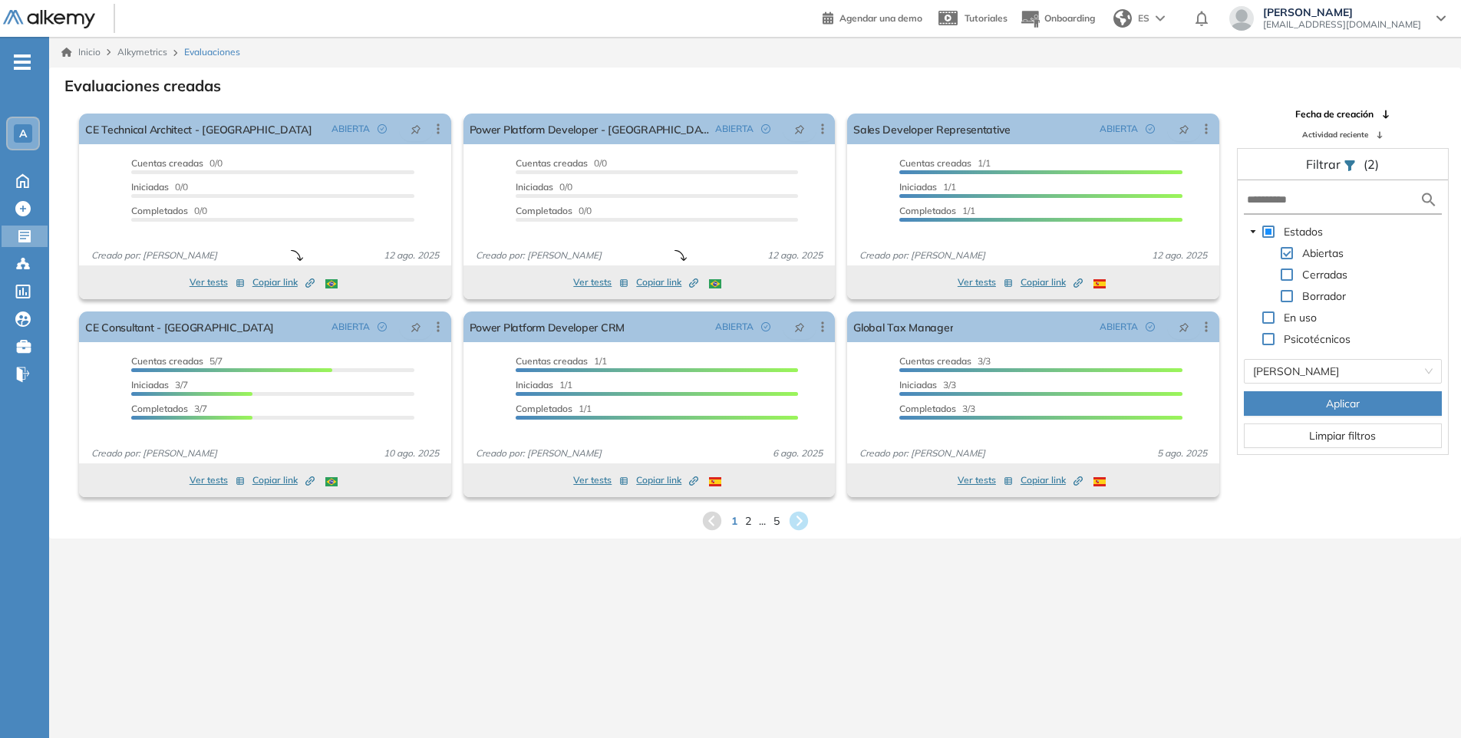
click at [1362, 397] on button "Aplicar" at bounding box center [1343, 403] width 198 height 25
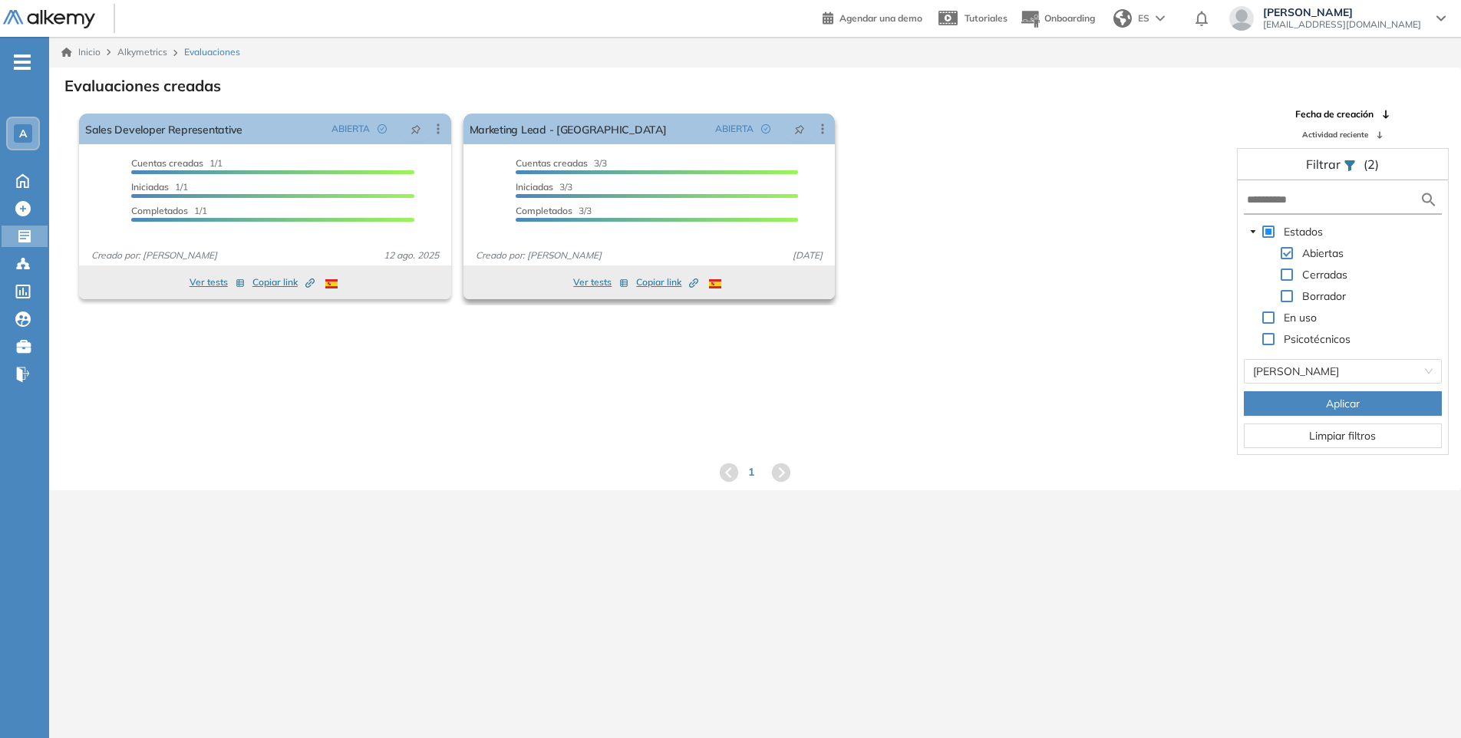
click at [597, 279] on button "Ver tests" at bounding box center [600, 282] width 55 height 18
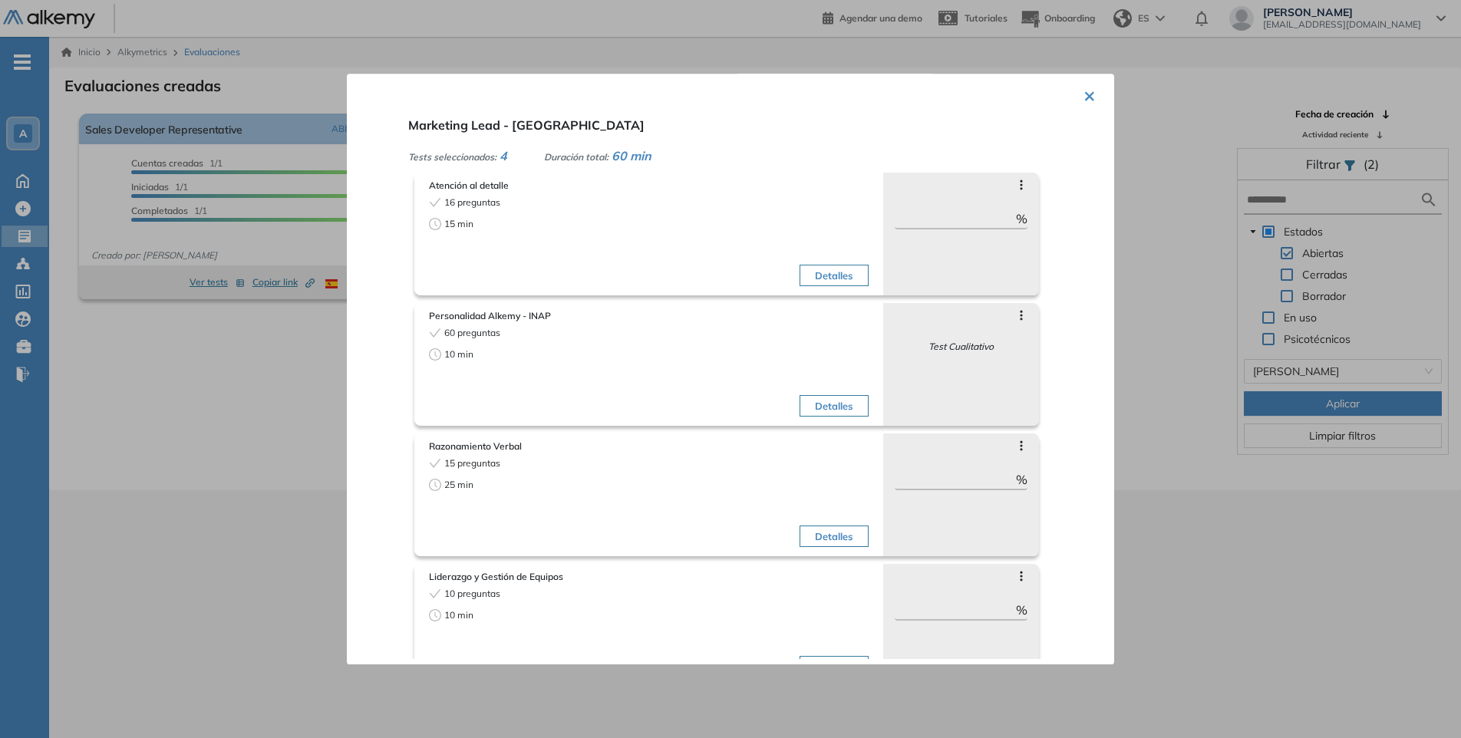
drag, startPoint x: 1078, startPoint y: 97, endPoint x: 1070, endPoint y: 113, distance: 17.2
click at [1083, 97] on button "×" at bounding box center [1089, 95] width 12 height 30
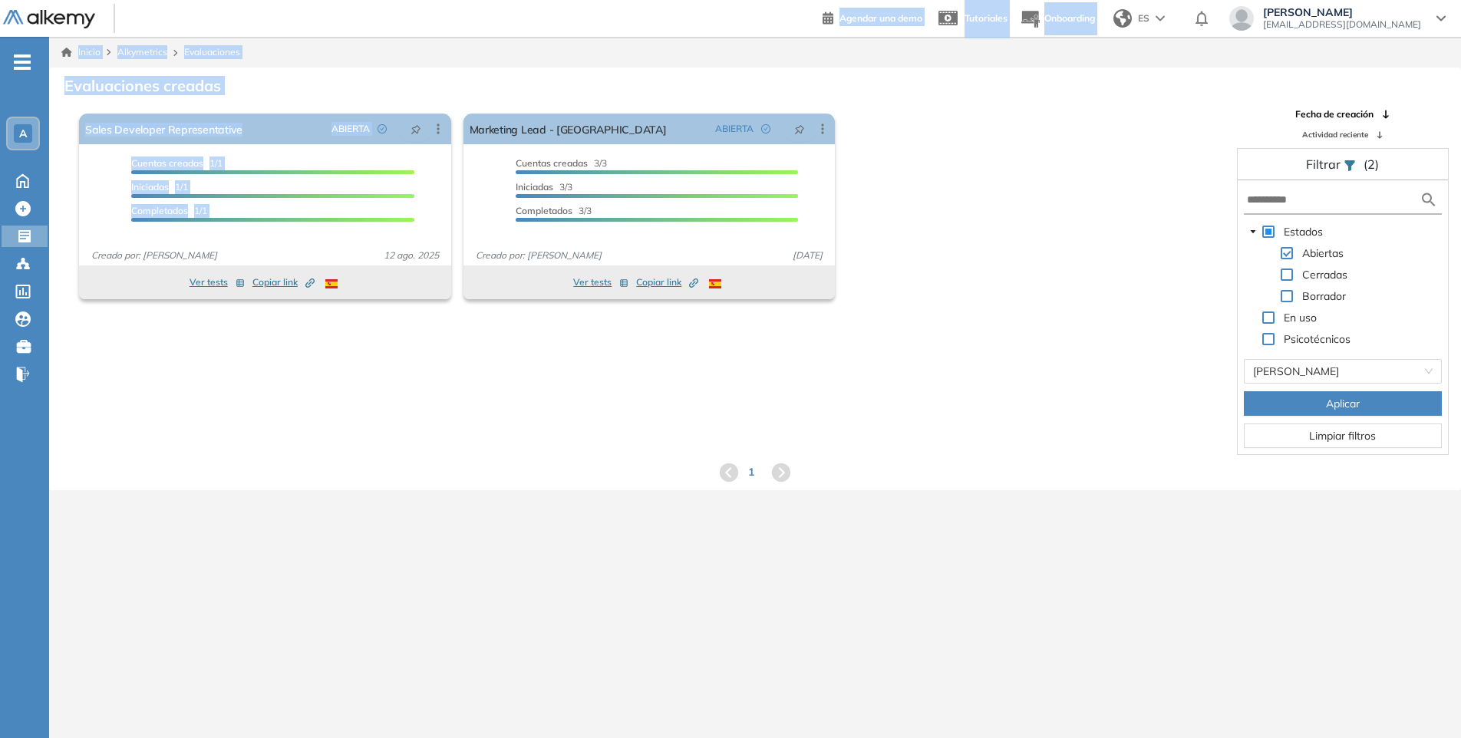
drag, startPoint x: 650, startPoint y: 5, endPoint x: -869, endPoint y: 259, distance: 1540.5
click at [0, 259] on html "Perfil Todos los espacios Todos los espacios A Home Home Alkymetrics Alkymetric…" at bounding box center [730, 369] width 1461 height 738
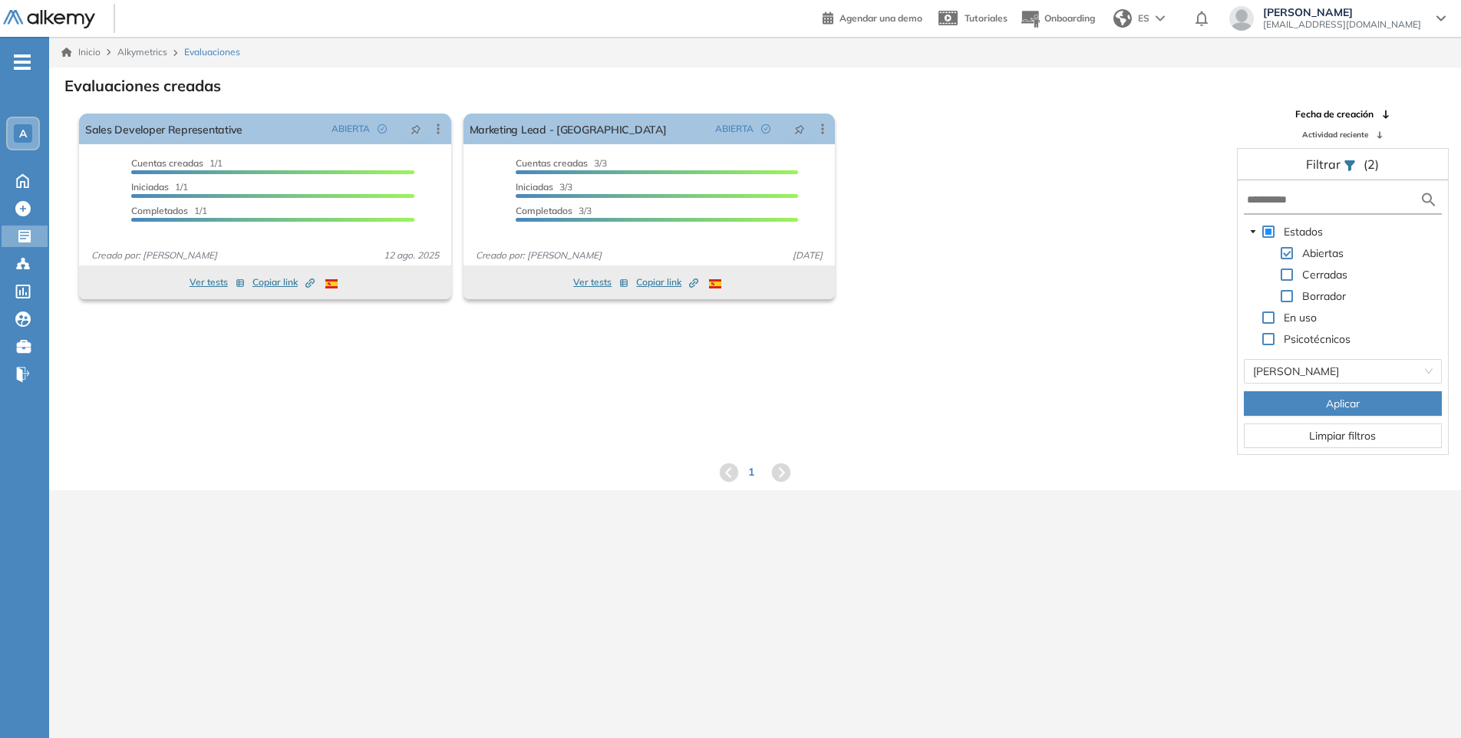
drag, startPoint x: 430, startPoint y: 487, endPoint x: 427, endPoint y: 479, distance: 8.7
click at [428, 481] on div "Evaluaciones creadas El proctoring será activado ¡Importante!: Los usuarios que…" at bounding box center [755, 279] width 1412 height 423
